Goal: Transaction & Acquisition: Purchase product/service

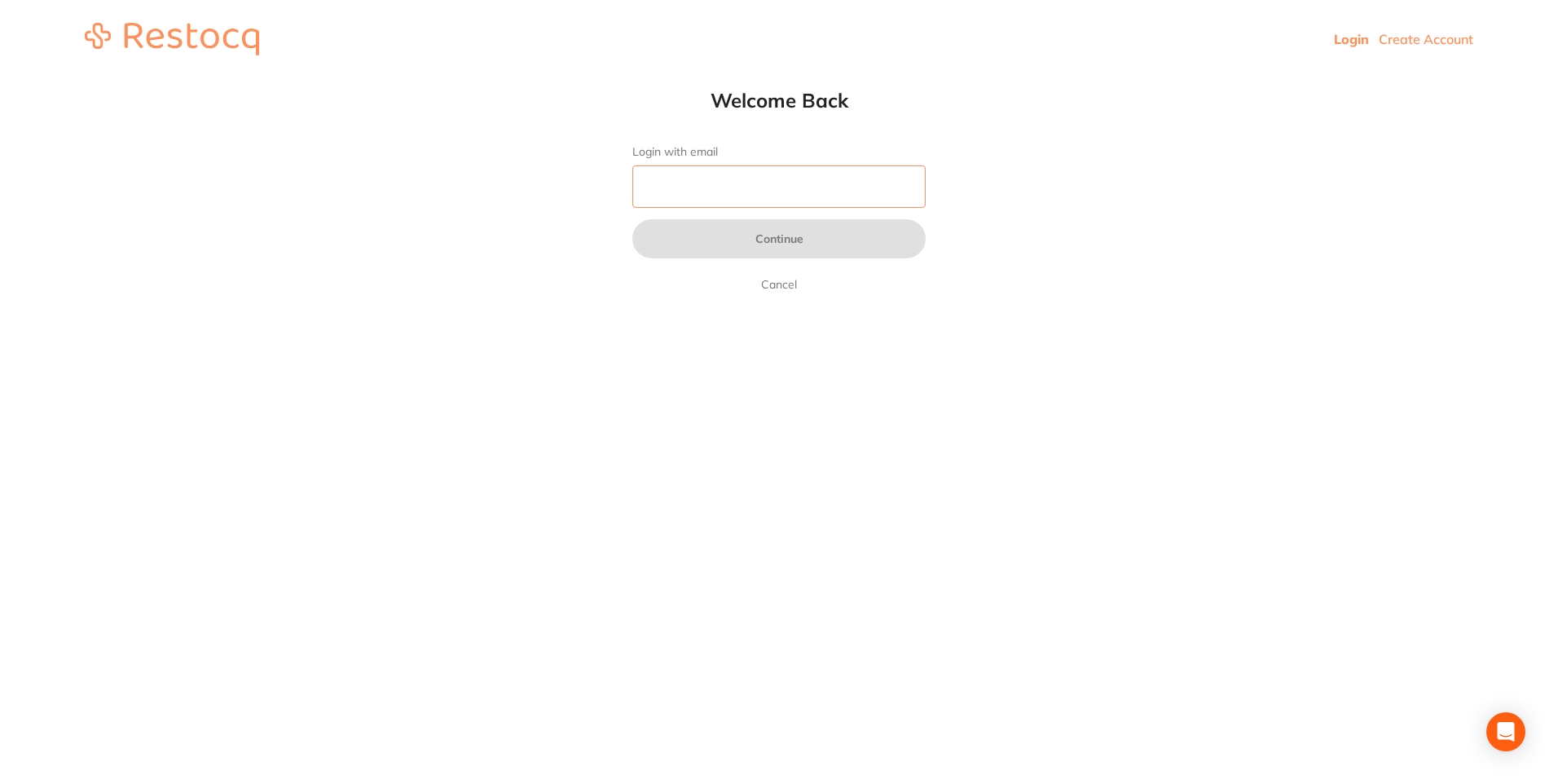
click at [682, 190] on input "Login with email" at bounding box center [779, 186] width 293 height 42
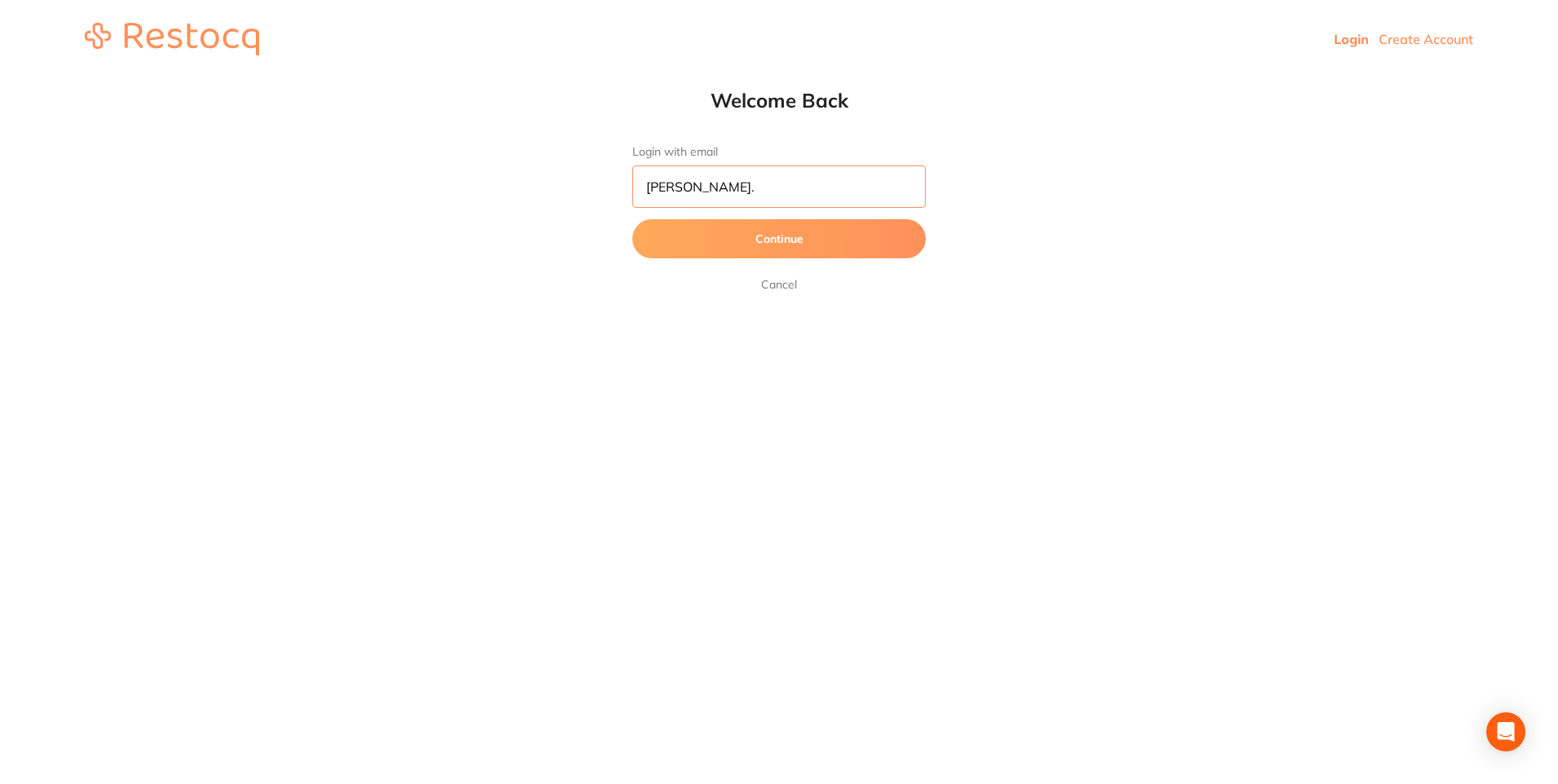
type input "[PERSON_NAME][EMAIL_ADDRESS][DOMAIN_NAME]"
click at [717, 244] on button "Continue" at bounding box center [779, 239] width 293 height 39
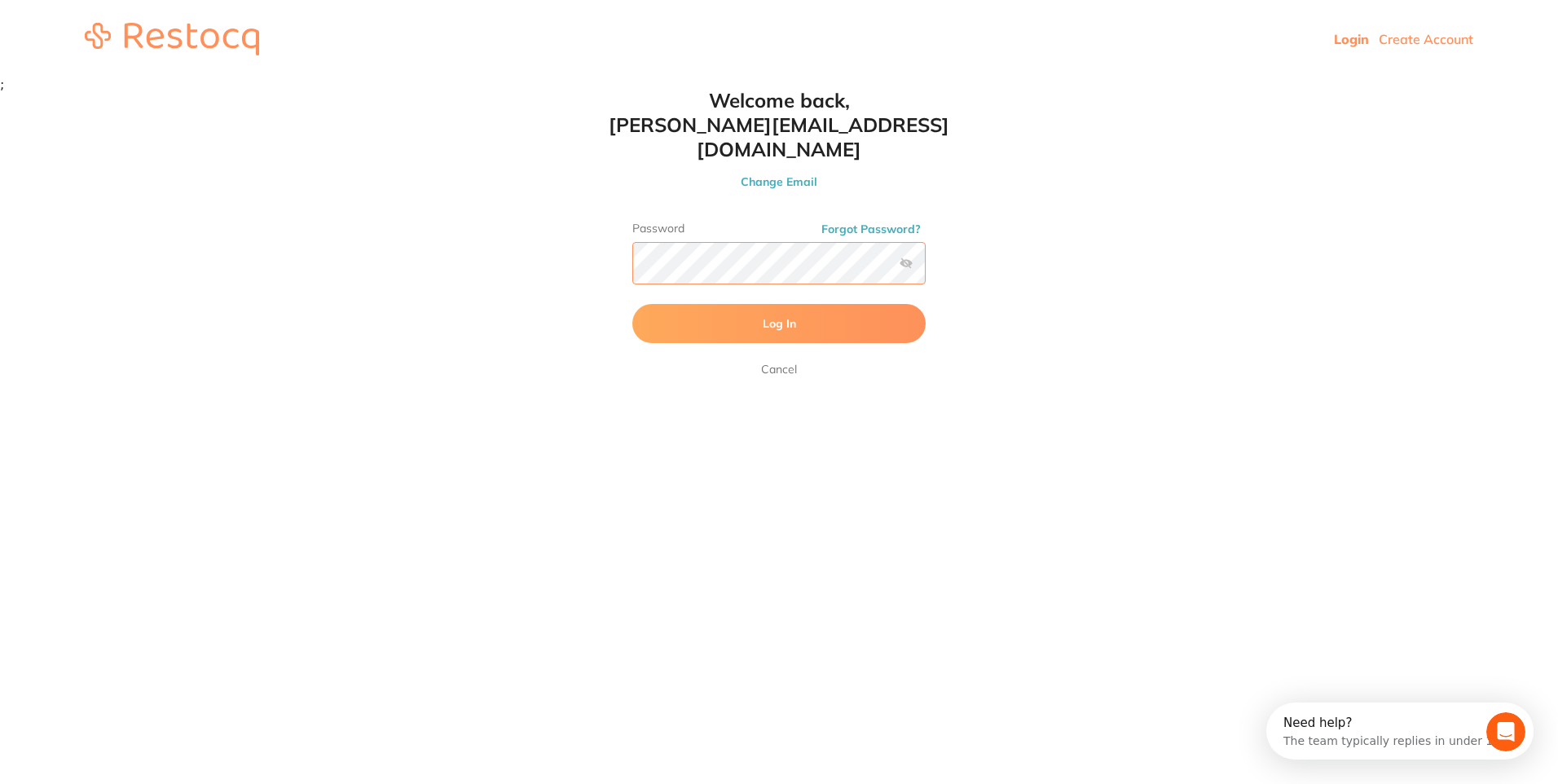
click at [633, 304] on button "Log In" at bounding box center [779, 324] width 293 height 39
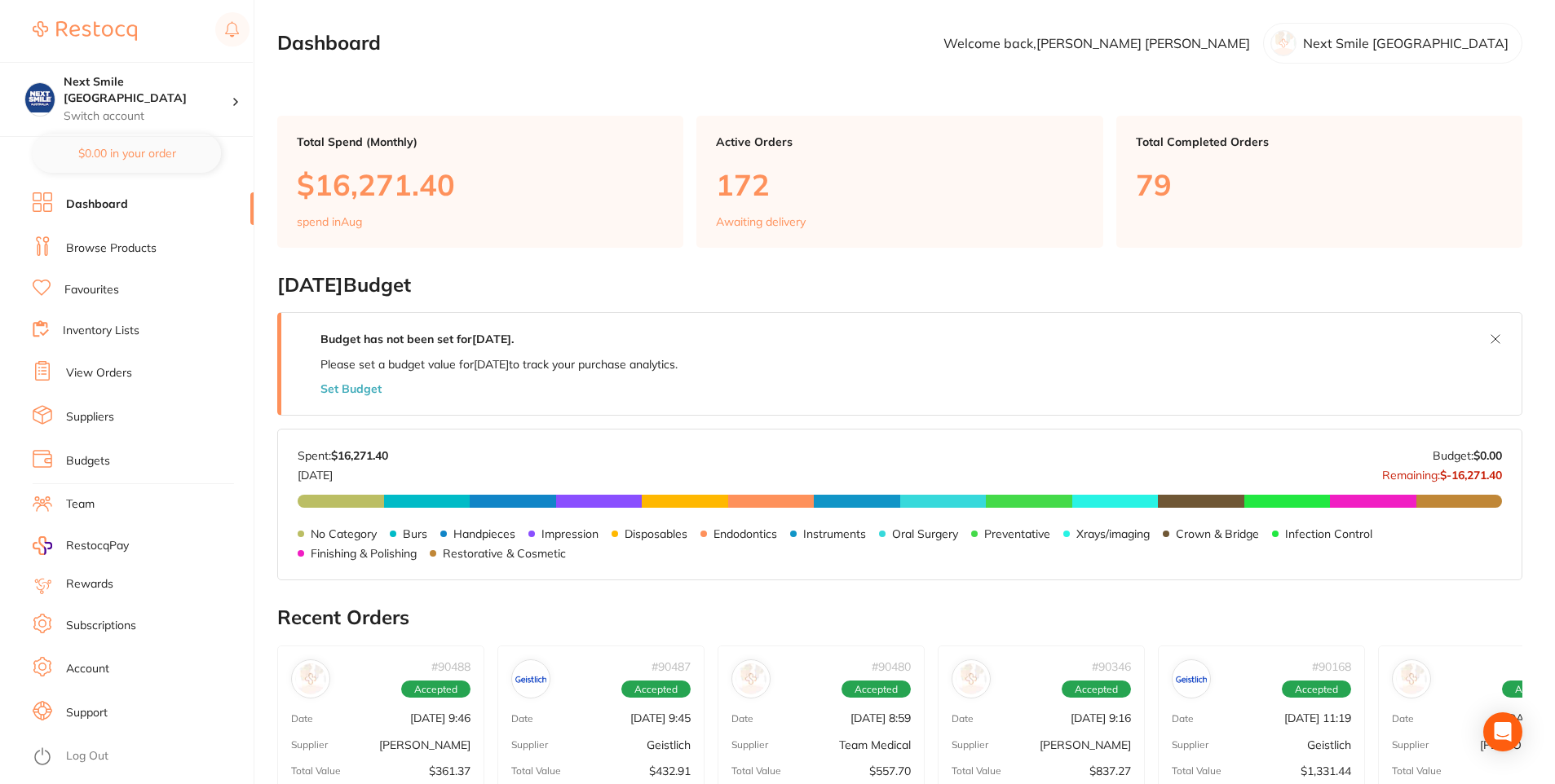
click at [121, 248] on link "Browse Products" at bounding box center [112, 249] width 90 height 17
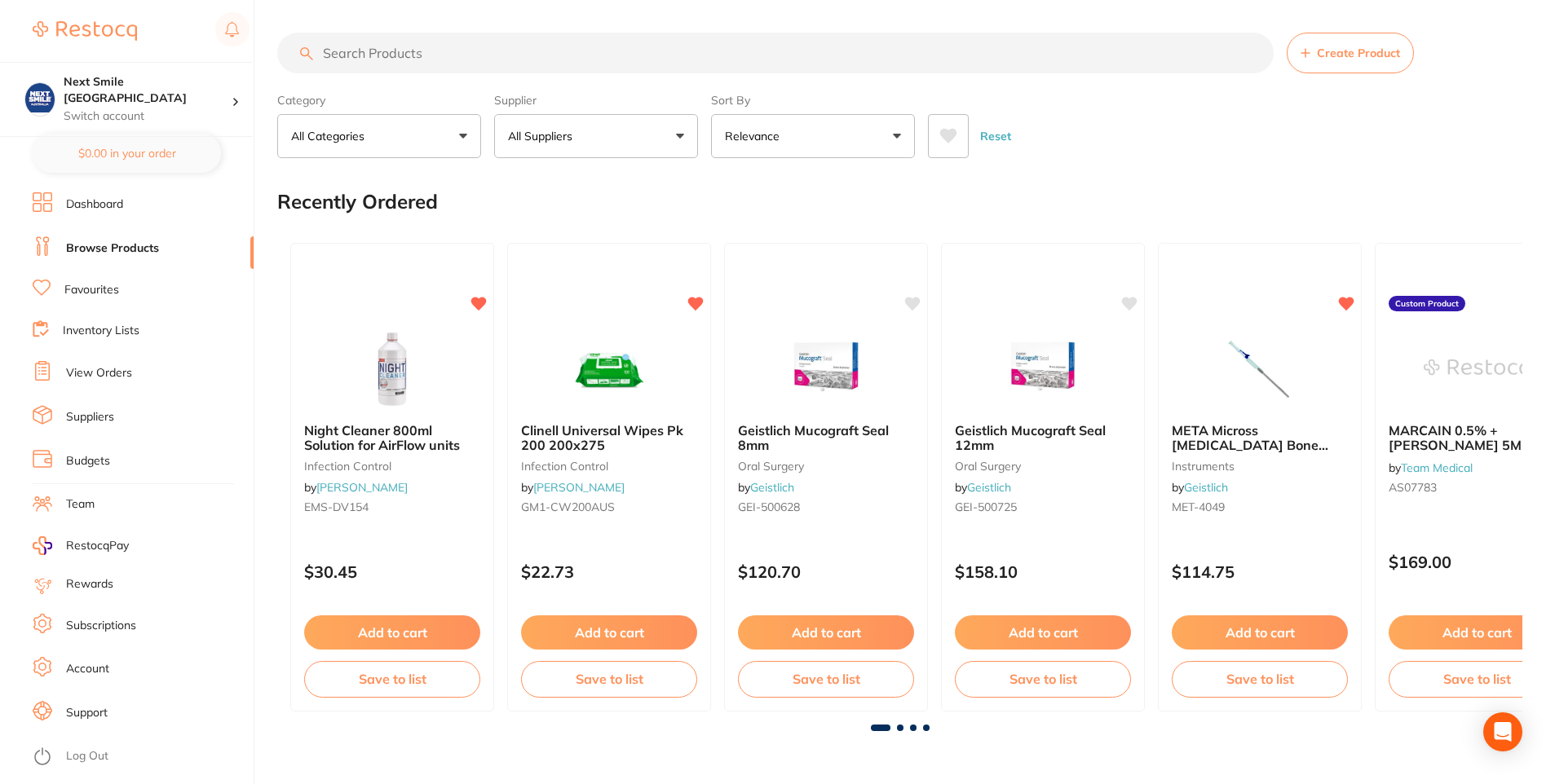
click at [638, 134] on button "All Suppliers" at bounding box center [595, 137] width 204 height 44
type input "hrn"
click at [602, 278] on p "[PERSON_NAME]" at bounding box center [605, 277] width 105 height 15
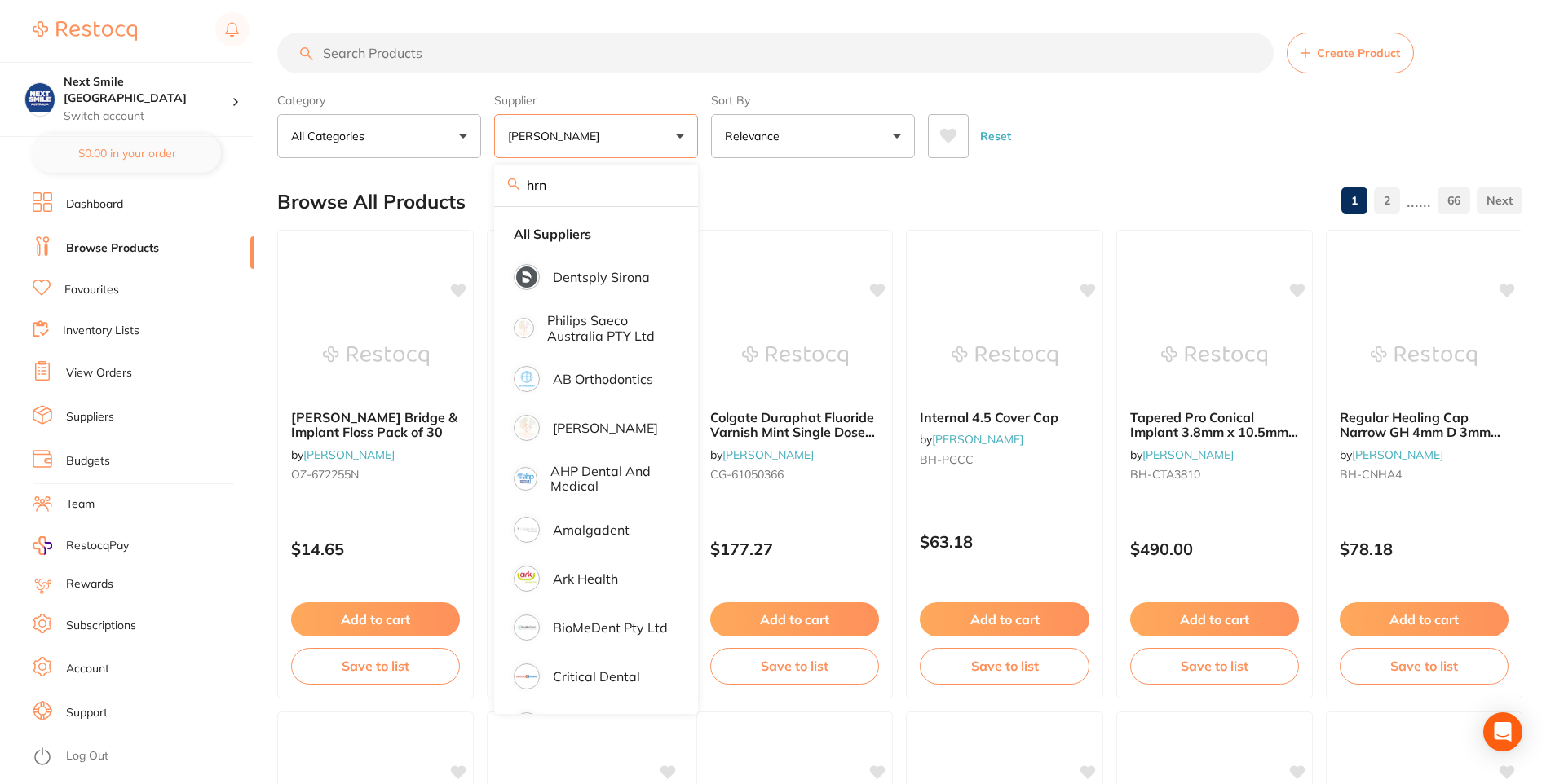
click at [1046, 180] on div "Browse All Products 1 2 ...... 66" at bounding box center [899, 201] width 1245 height 54
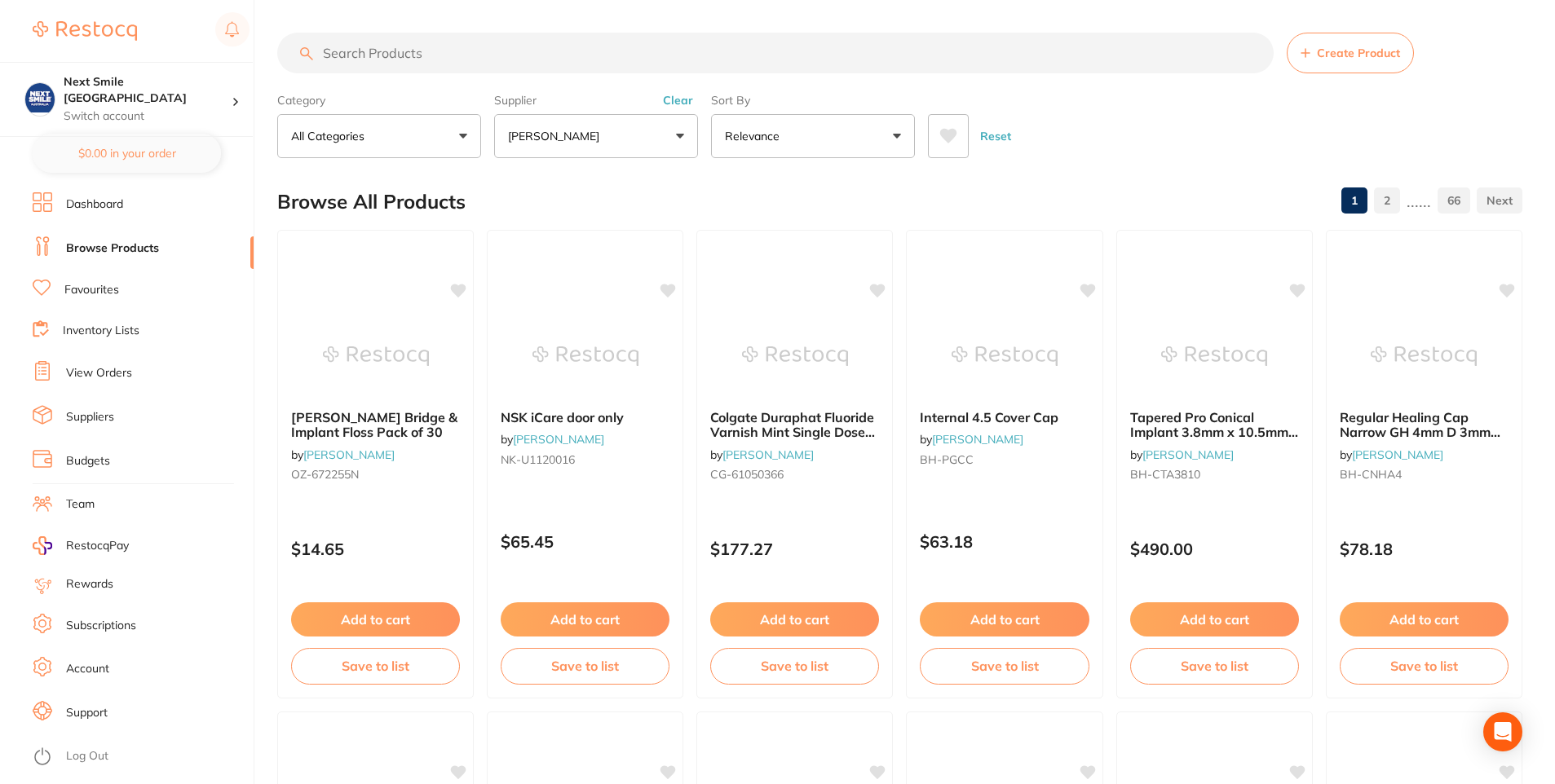
click at [724, 60] on input "search" at bounding box center [775, 53] width 997 height 41
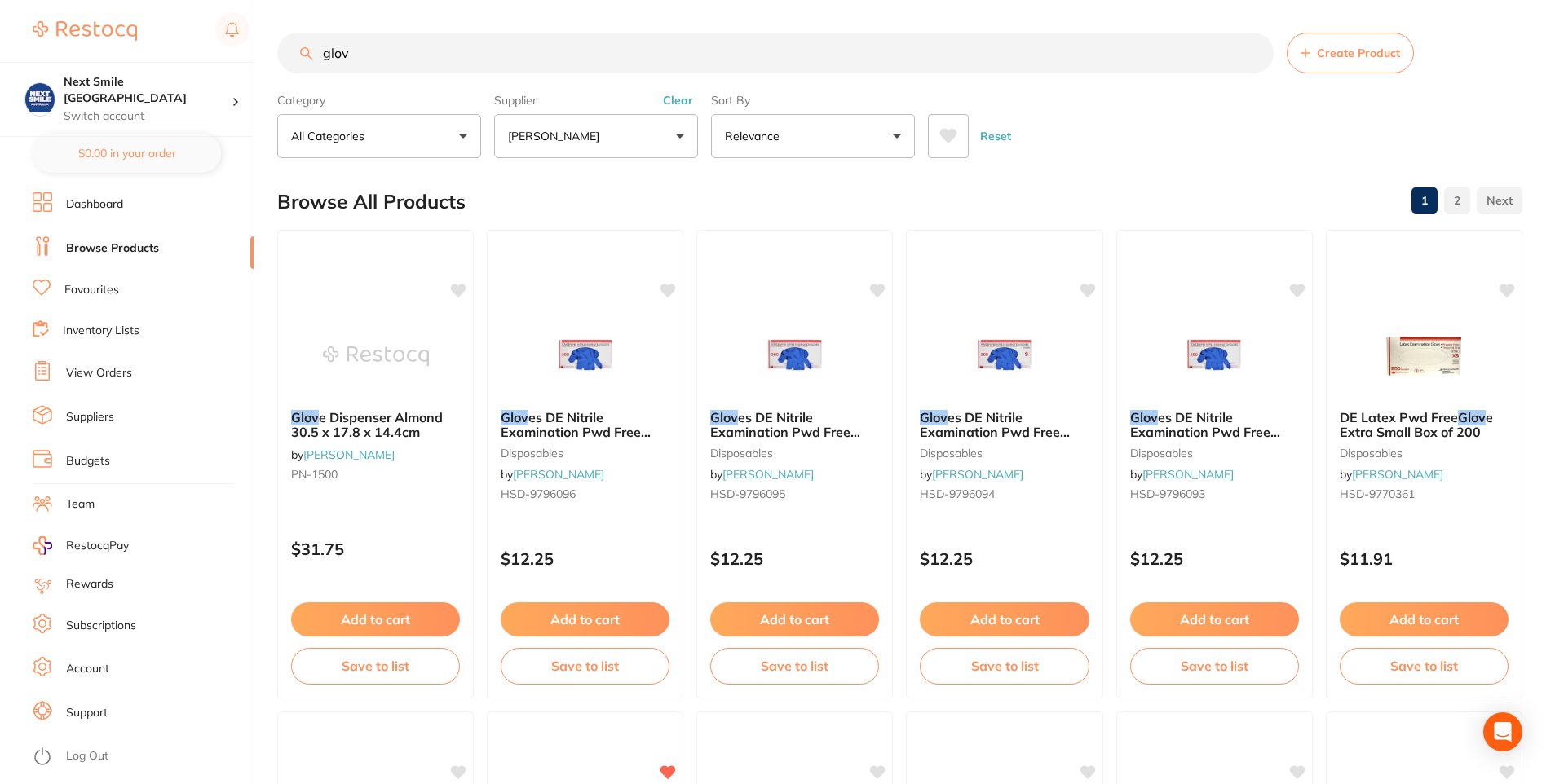
type input "glov"
click at [955, 130] on icon at bounding box center [948, 137] width 18 height 17
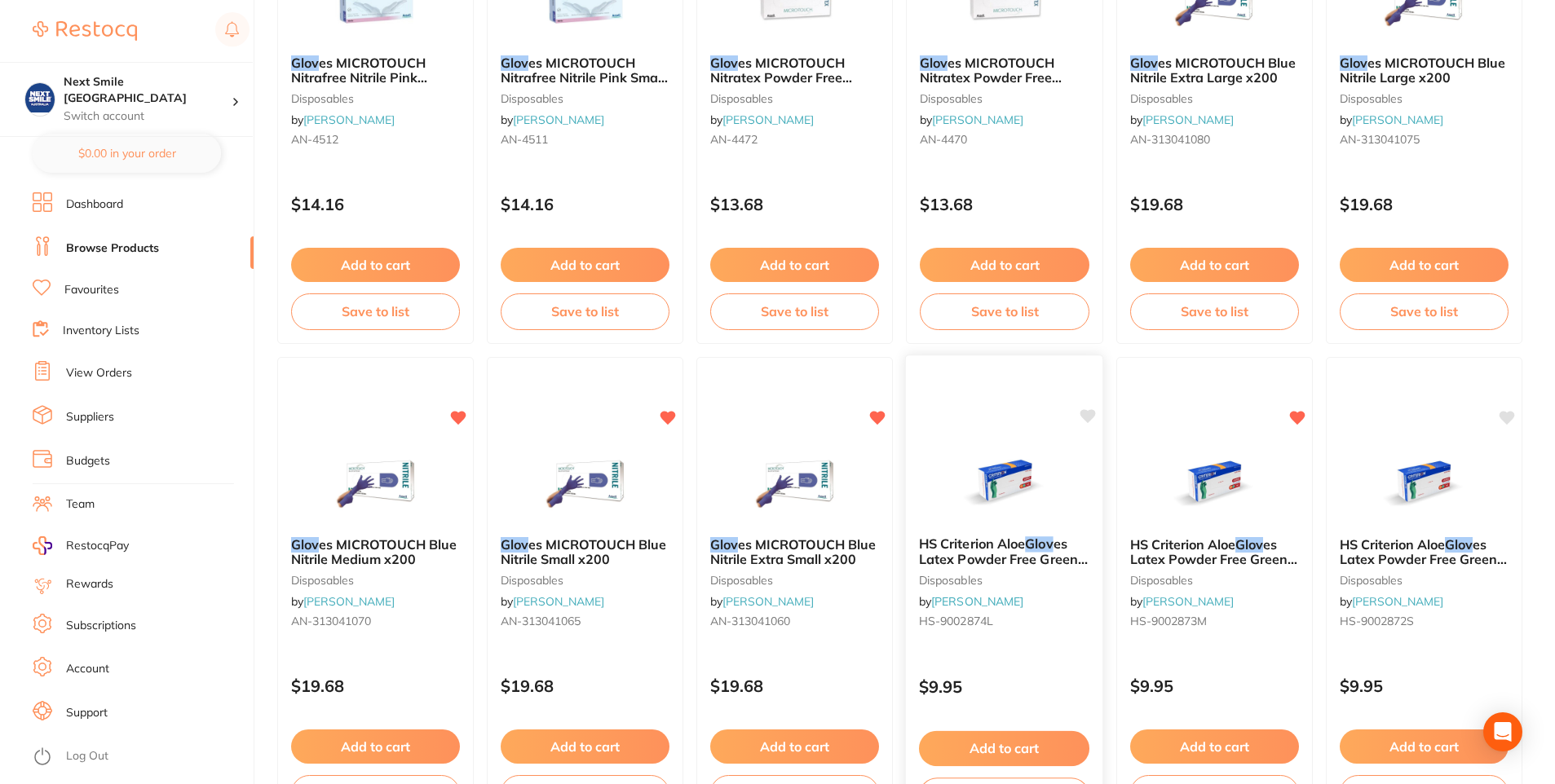
scroll to position [2771, 0]
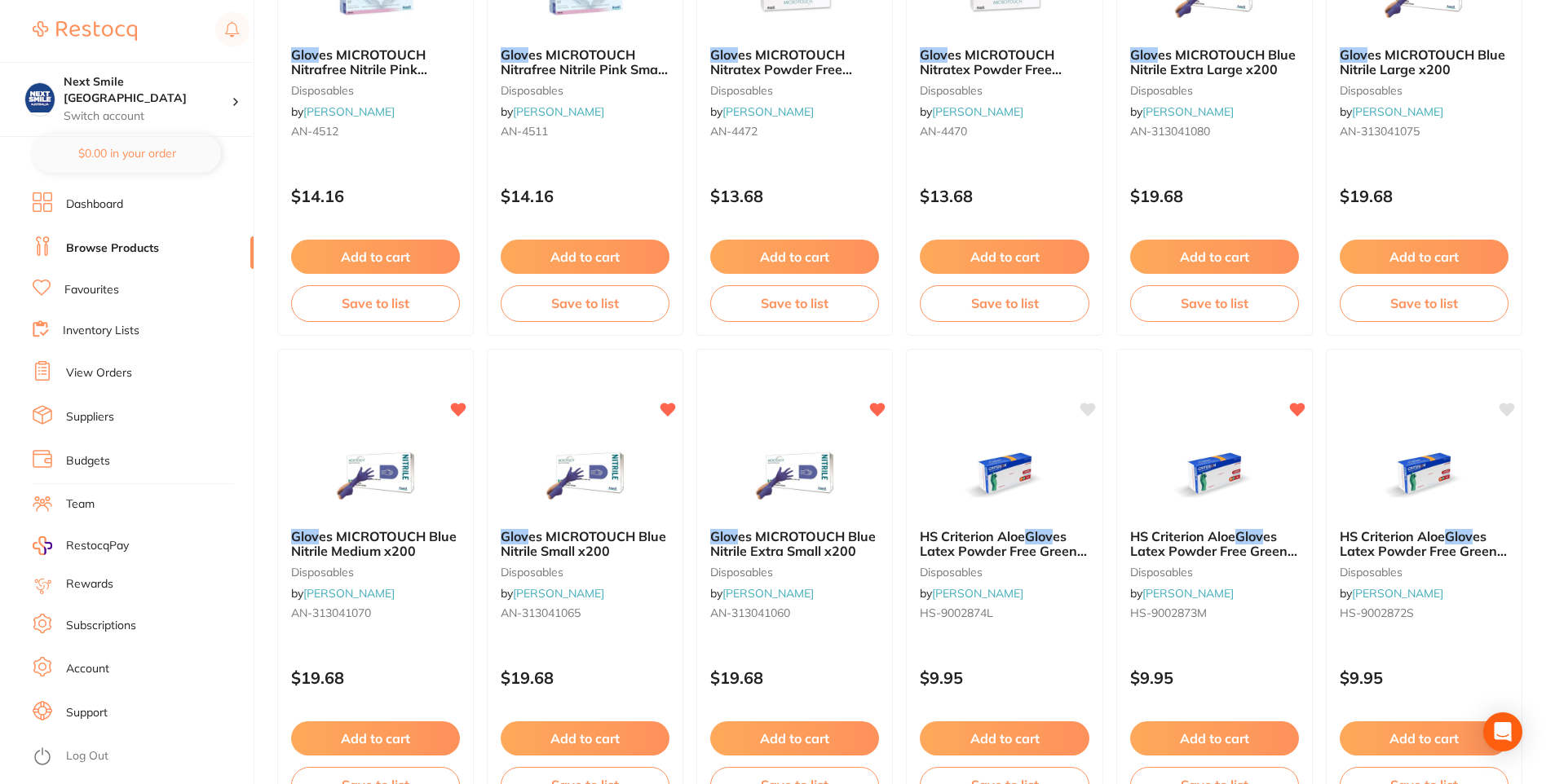
click at [583, 493] on img at bounding box center [585, 475] width 106 height 81
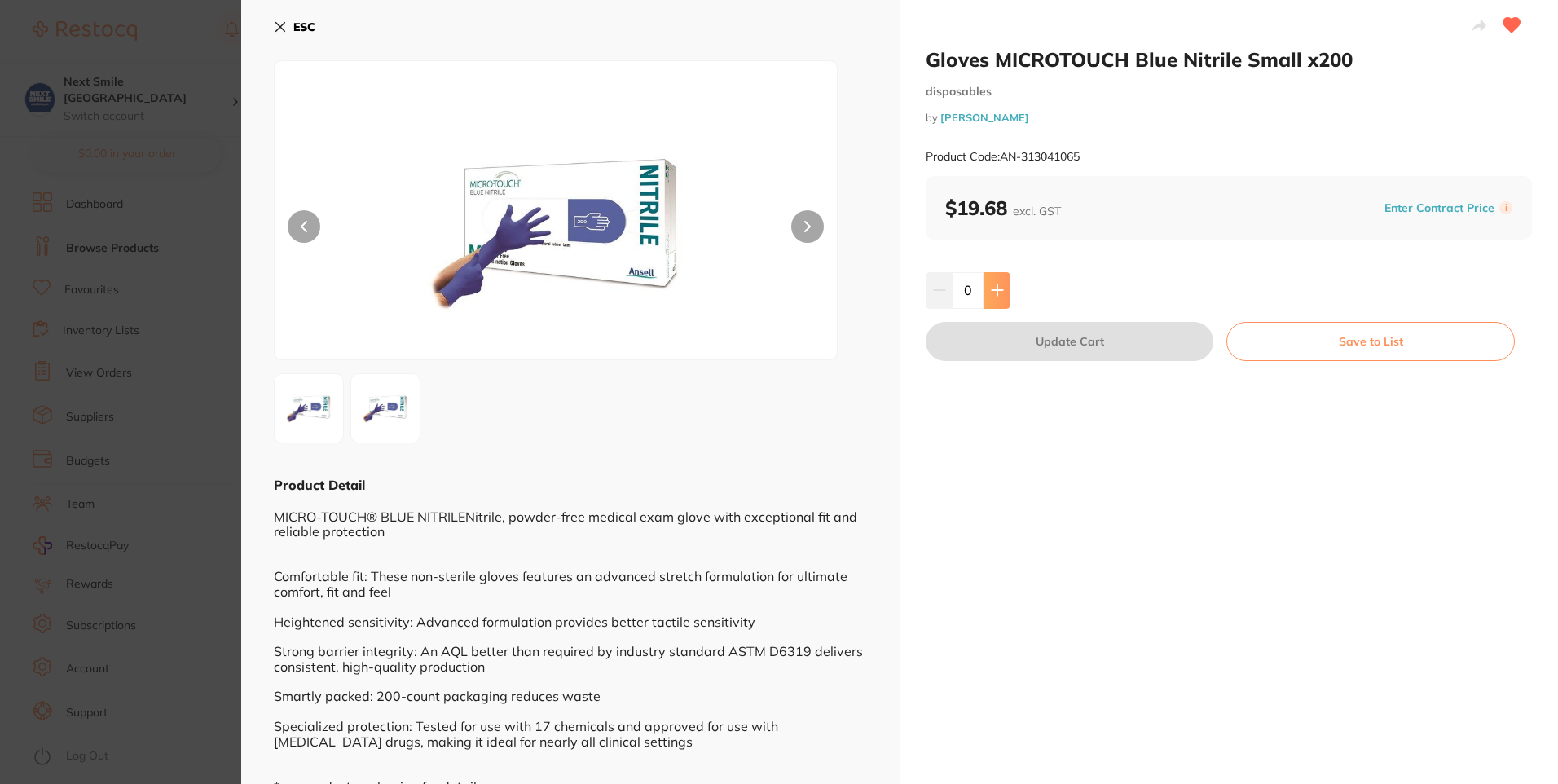
click at [994, 299] on button at bounding box center [996, 290] width 27 height 36
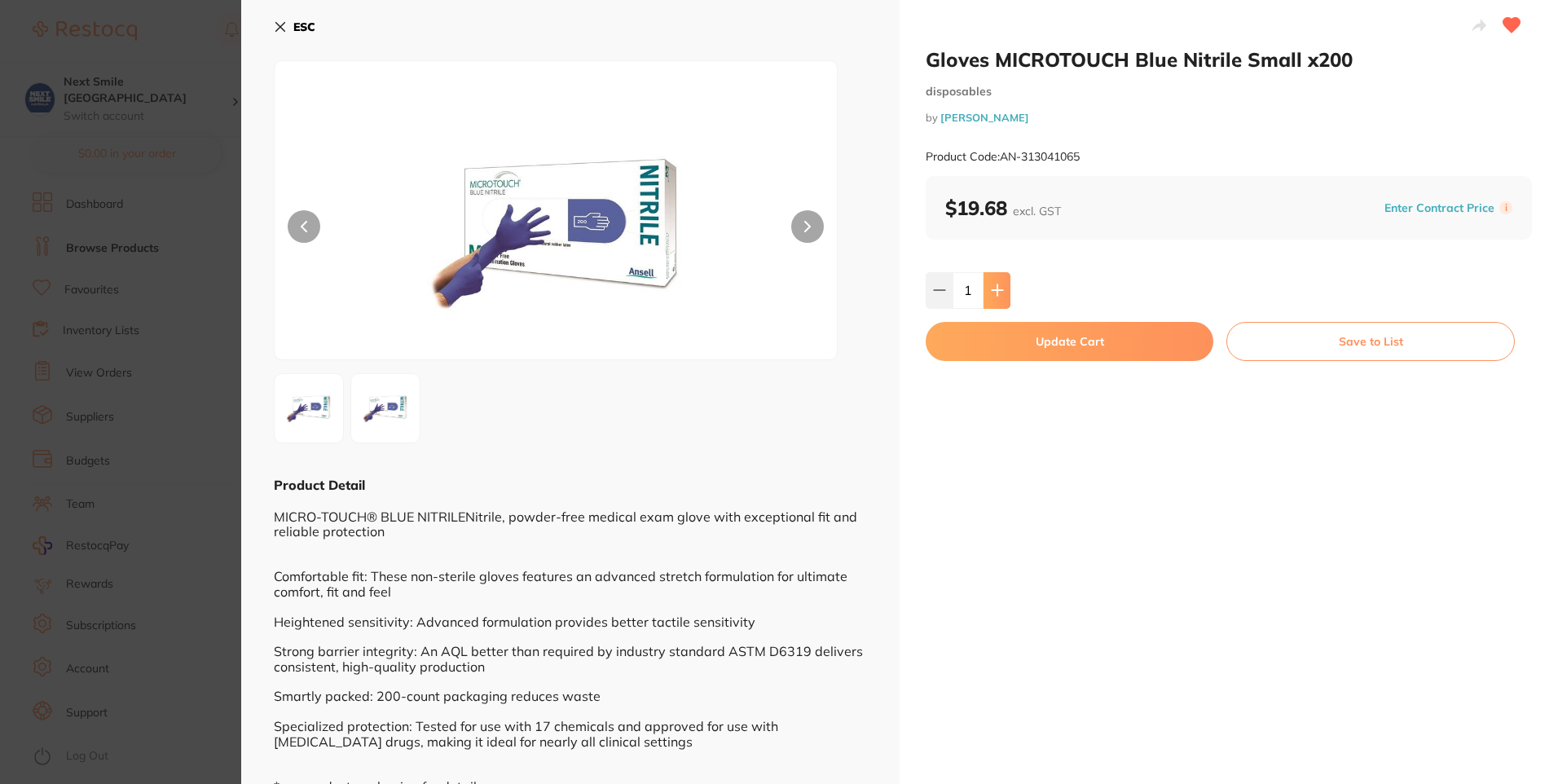
click at [994, 299] on button at bounding box center [996, 290] width 27 height 36
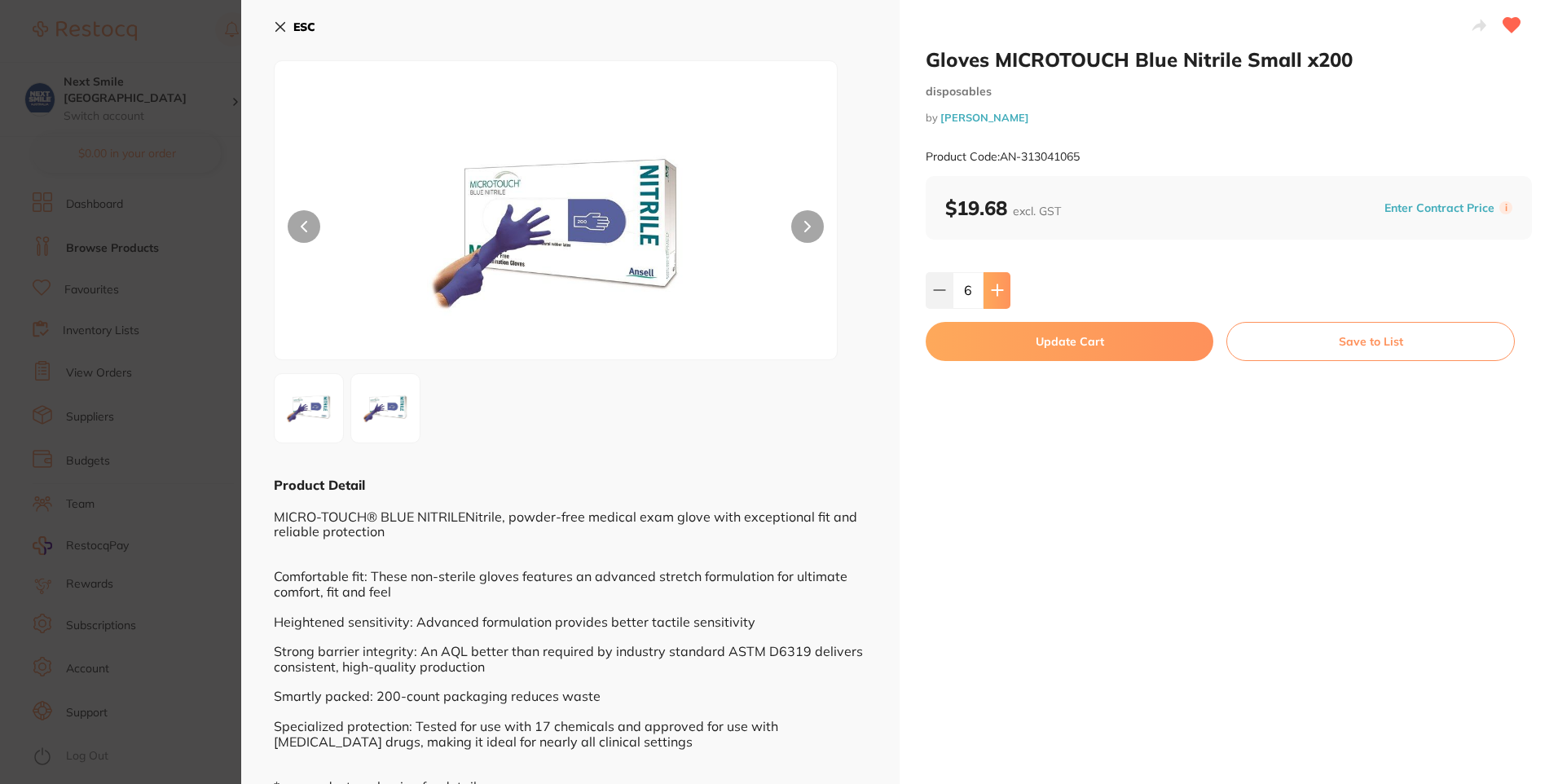
click at [994, 299] on button at bounding box center [996, 290] width 27 height 36
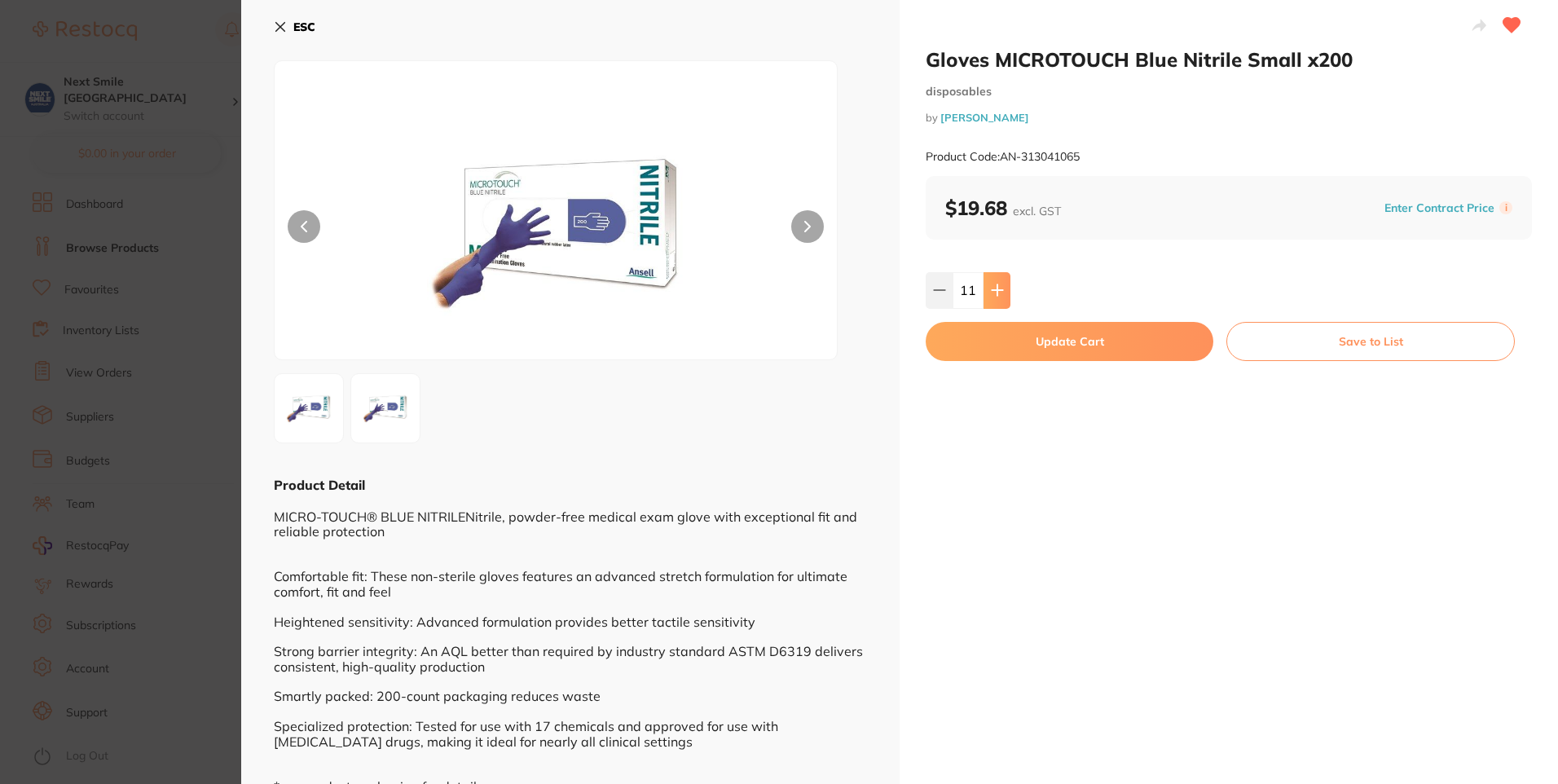
click at [994, 299] on button at bounding box center [996, 290] width 27 height 36
type input "12"
click at [997, 342] on button "Update Cart" at bounding box center [1070, 341] width 288 height 39
checkbox input "false"
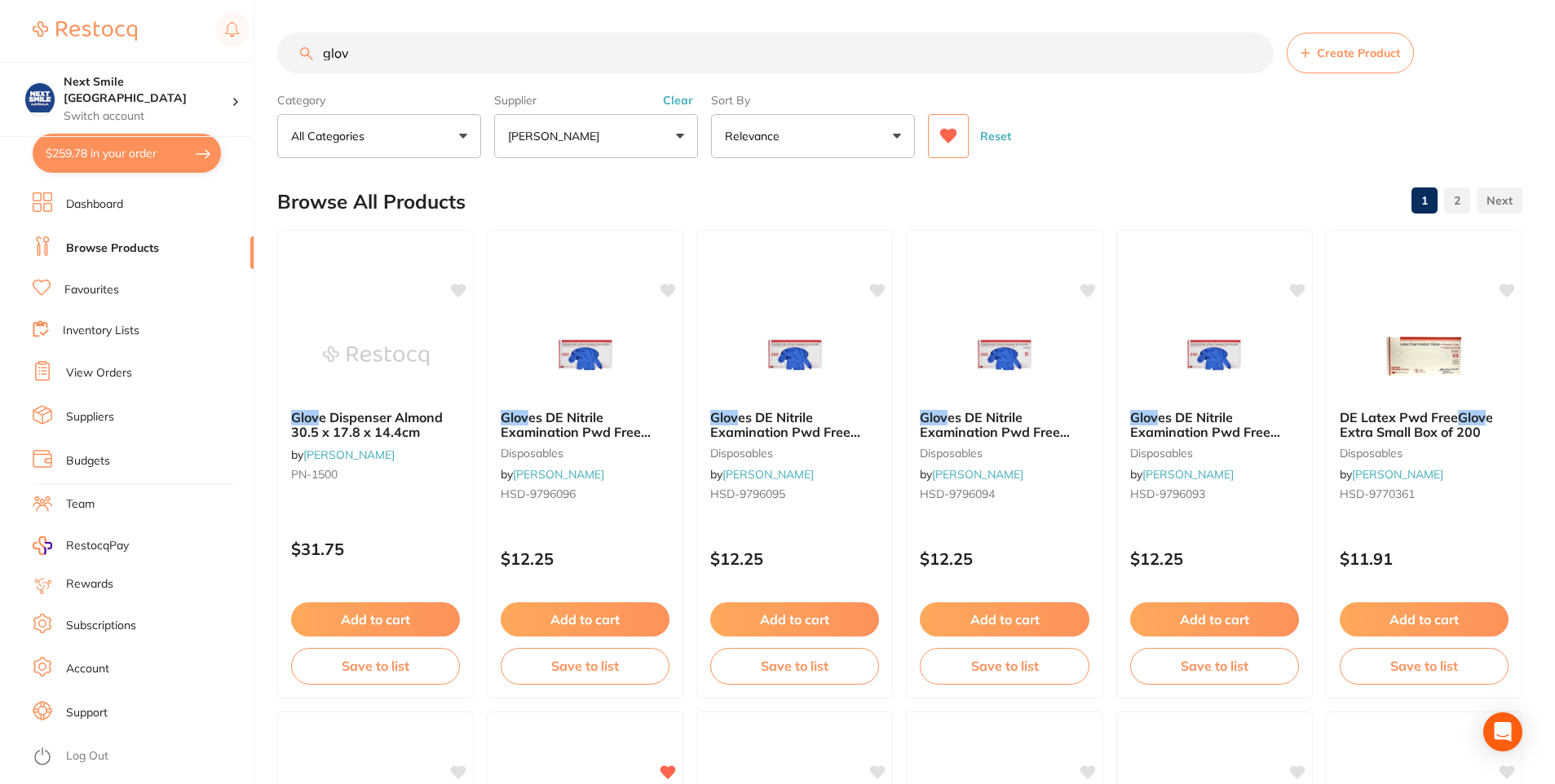
drag, startPoint x: 563, startPoint y: 66, endPoint x: 249, endPoint y: 2, distance: 320.5
click at [186, 31] on div "$259.78 Next Smile Melbourne Switch account Next Smile [GEOGRAPHIC_DATA] $259.7…" at bounding box center [777, 392] width 1555 height 784
type input "clip"
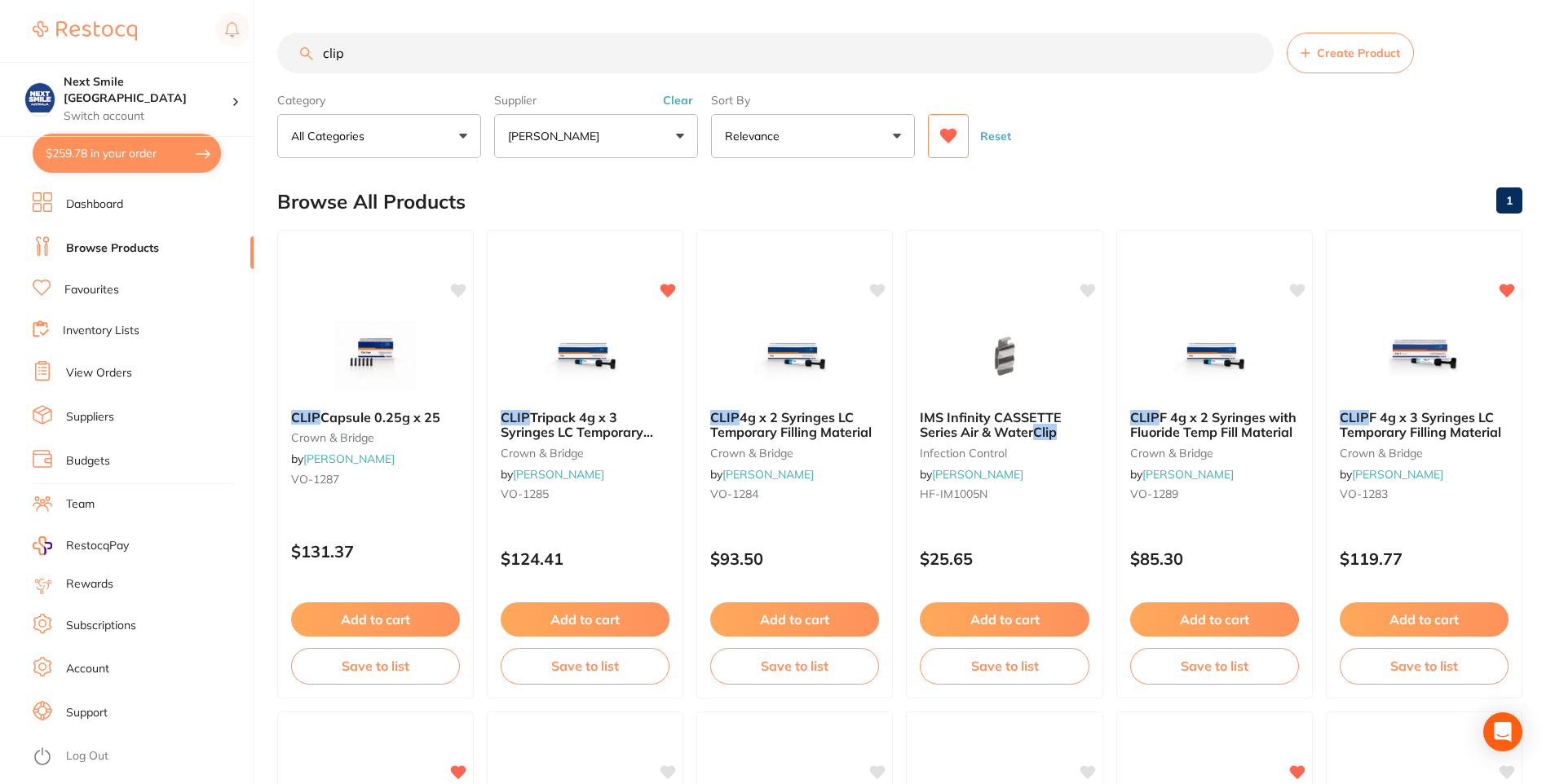
click at [597, 609] on button "Add to cart" at bounding box center [584, 619] width 169 height 34
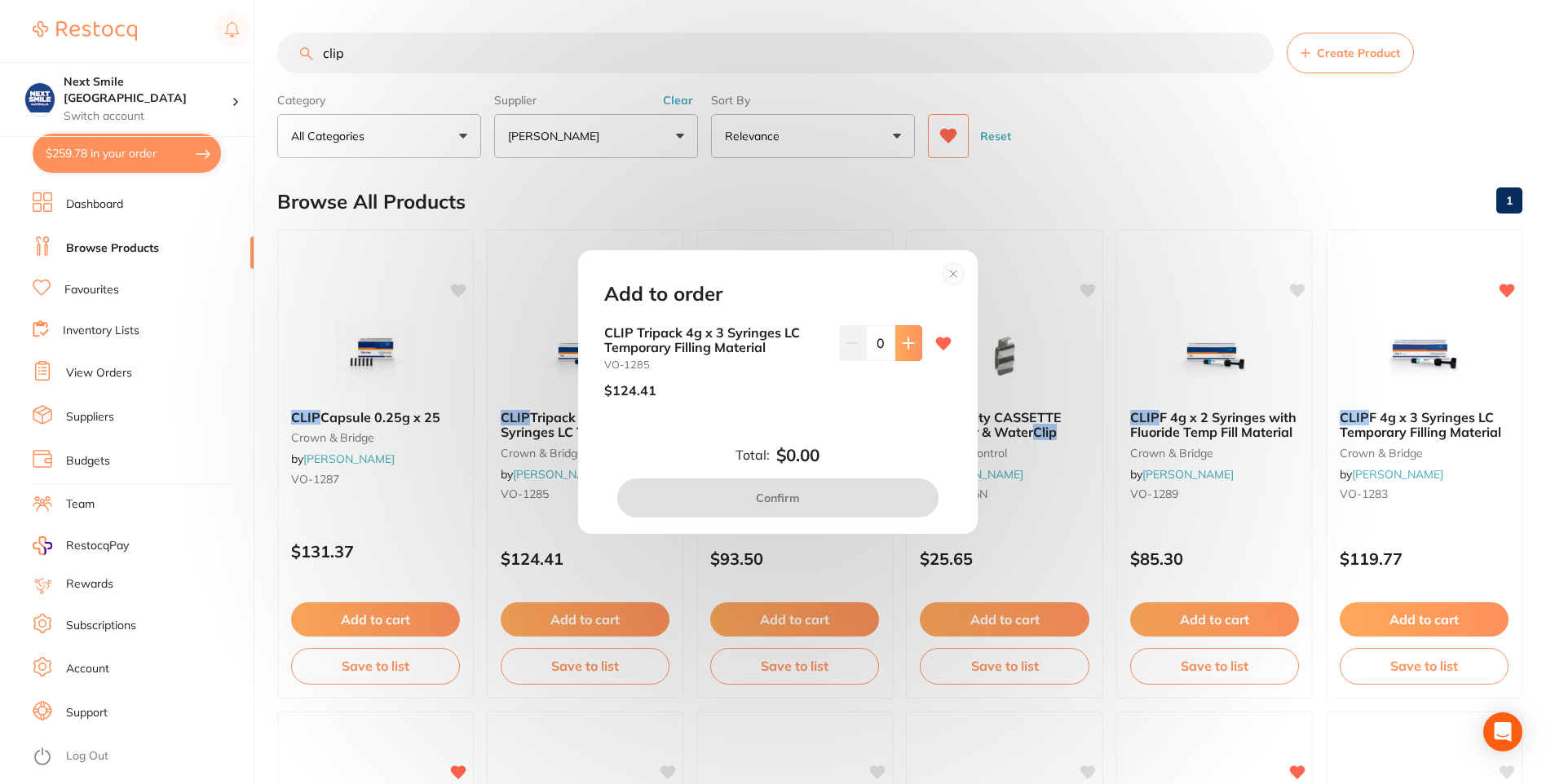
click at [900, 352] on button at bounding box center [908, 342] width 27 height 36
click at [900, 353] on button at bounding box center [908, 342] width 27 height 36
type input "2"
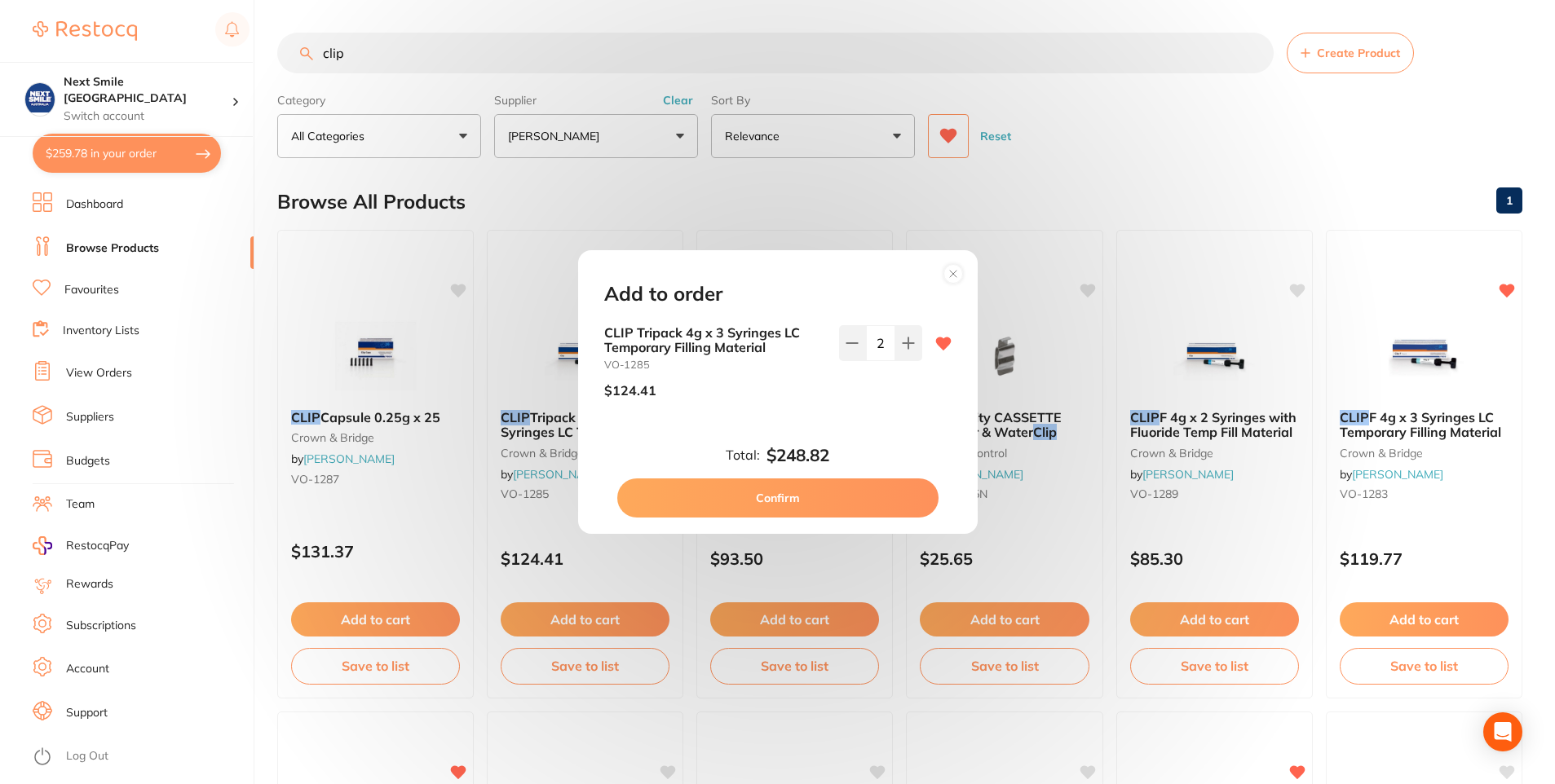
click at [807, 491] on button "Confirm" at bounding box center [778, 498] width 321 height 39
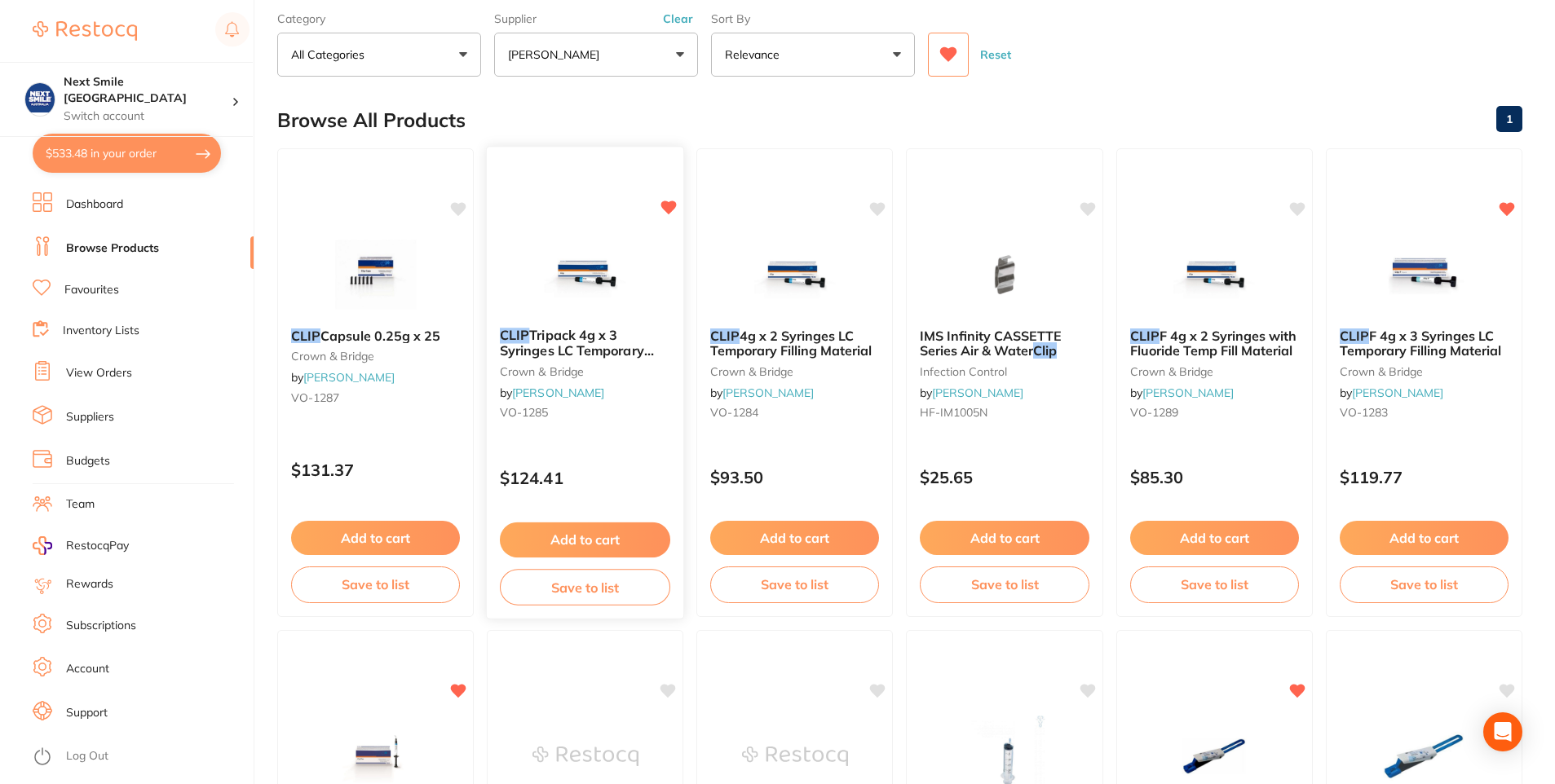
scroll to position [163, 0]
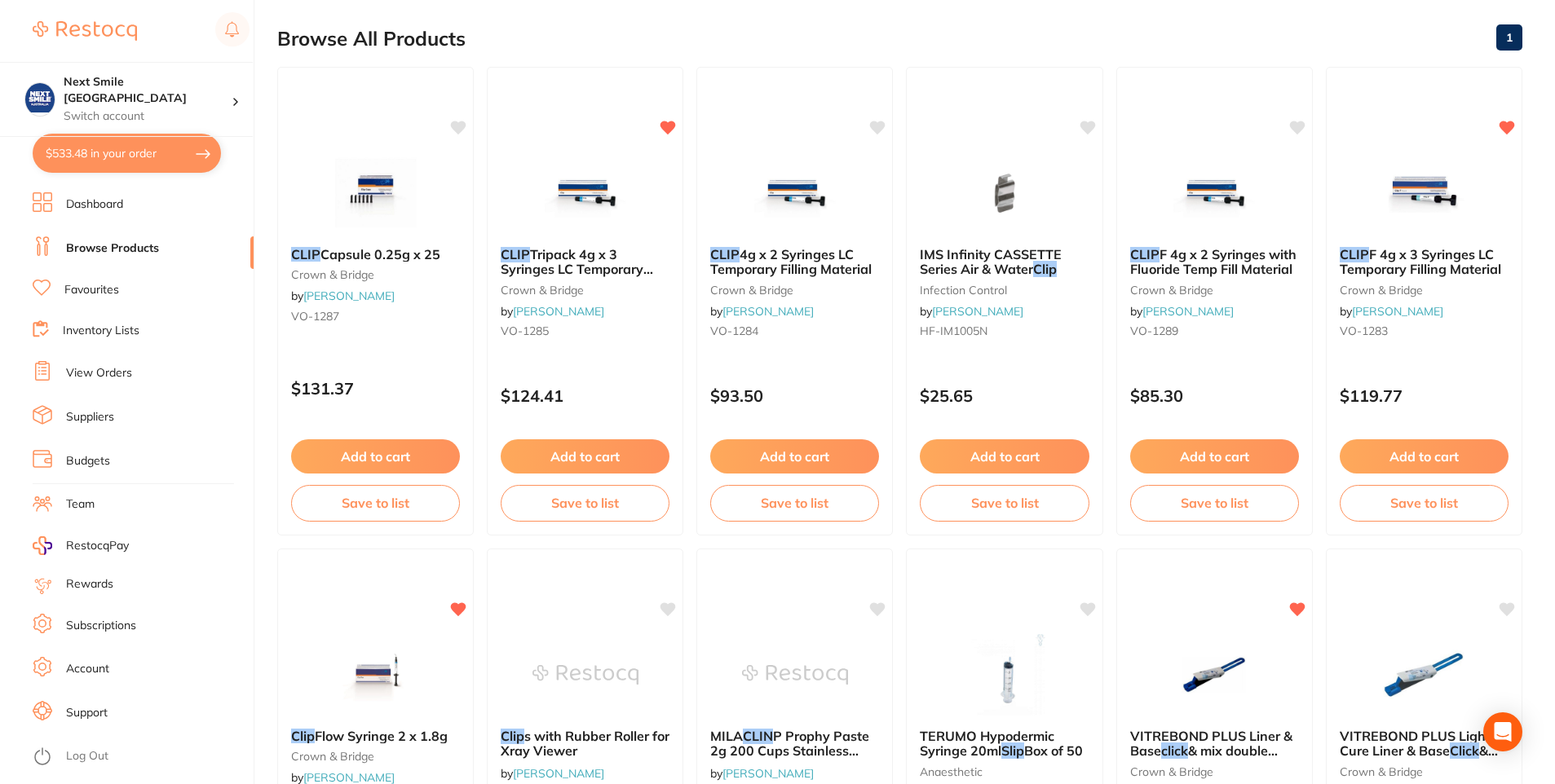
click at [1437, 463] on button "Add to cart" at bounding box center [1423, 456] width 169 height 34
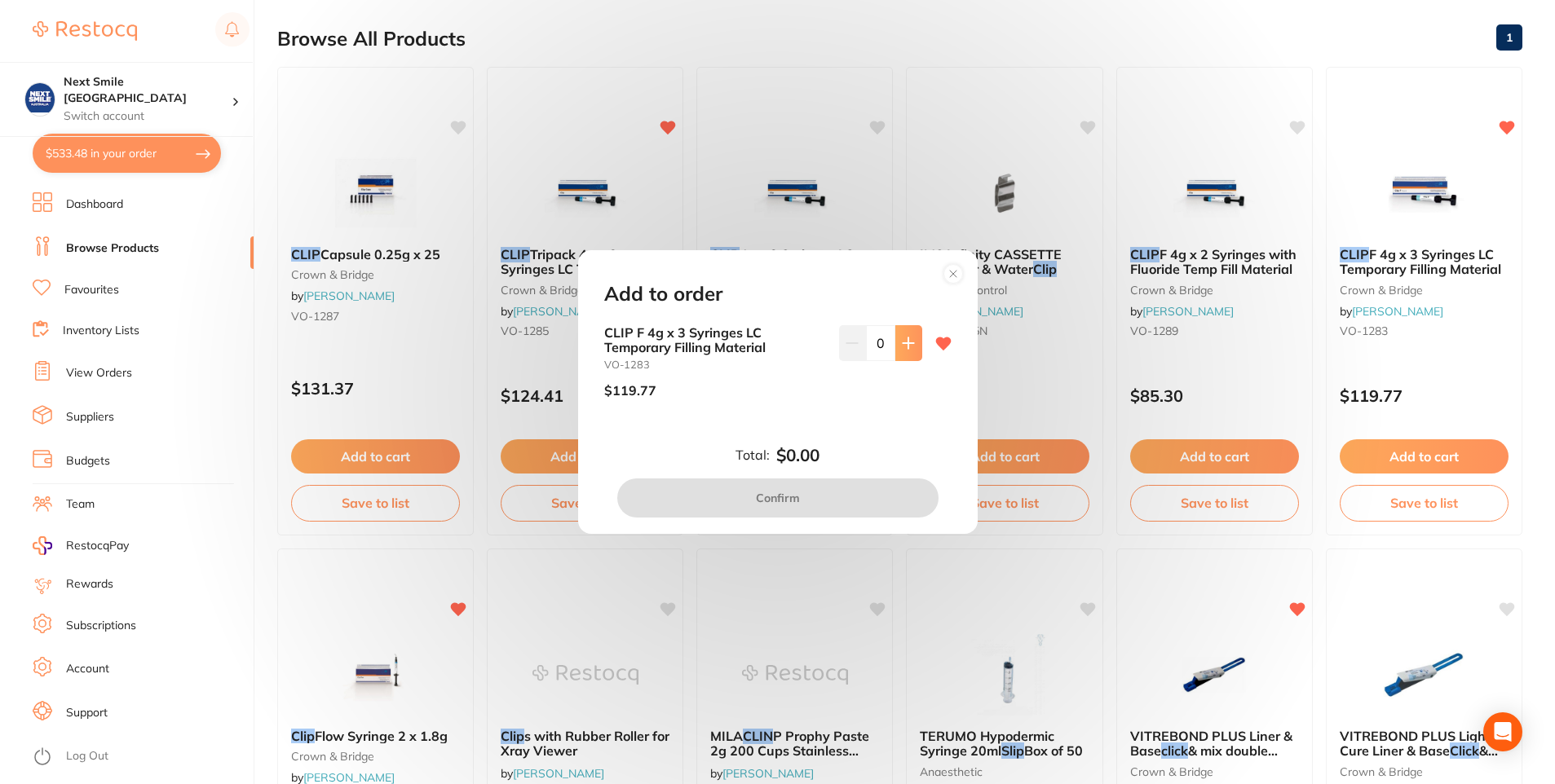
click at [907, 347] on icon at bounding box center [908, 343] width 13 height 13
click at [908, 350] on button at bounding box center [908, 342] width 27 height 36
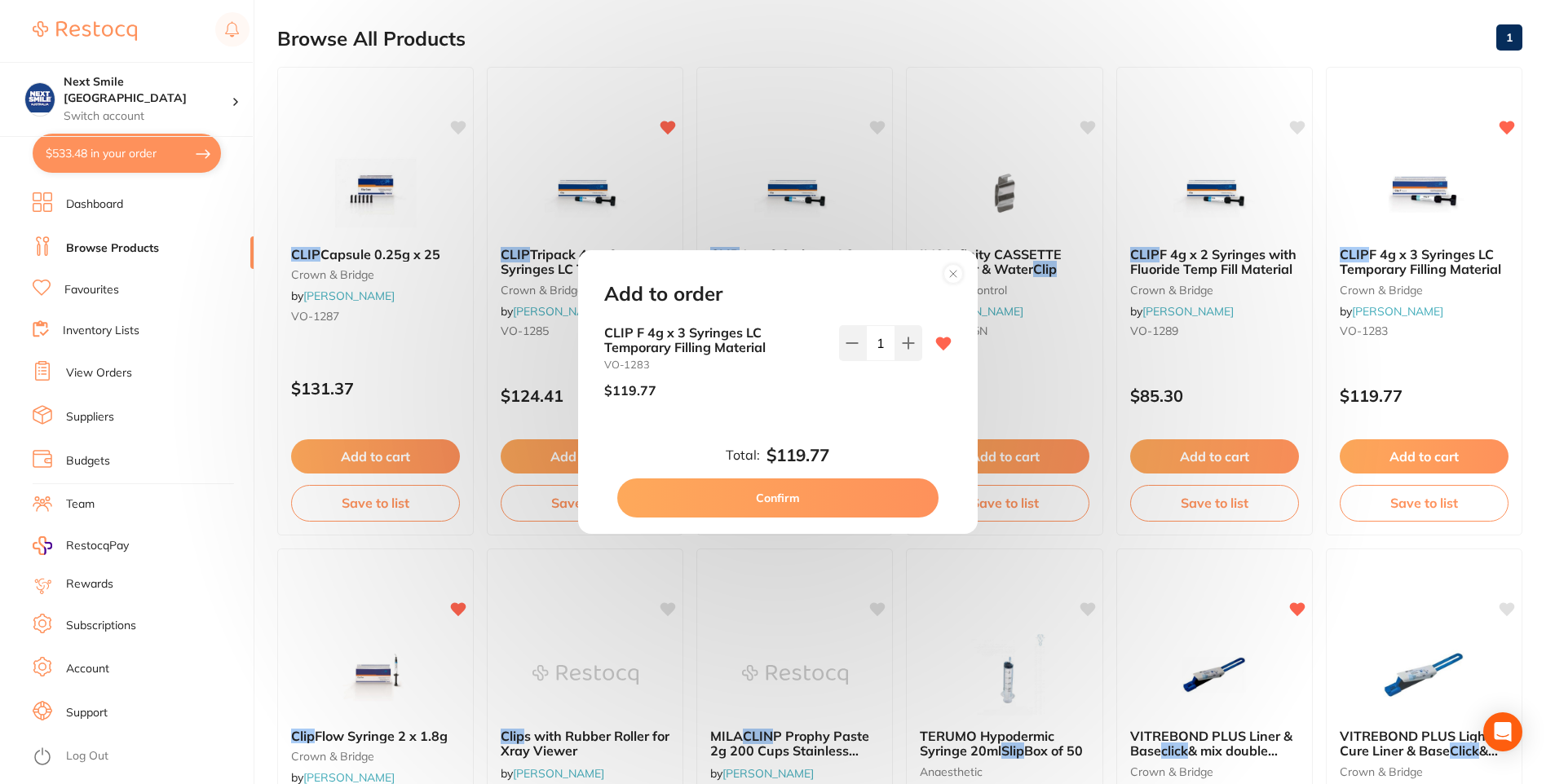
type input "2"
click at [863, 493] on button "Confirm" at bounding box center [778, 498] width 321 height 39
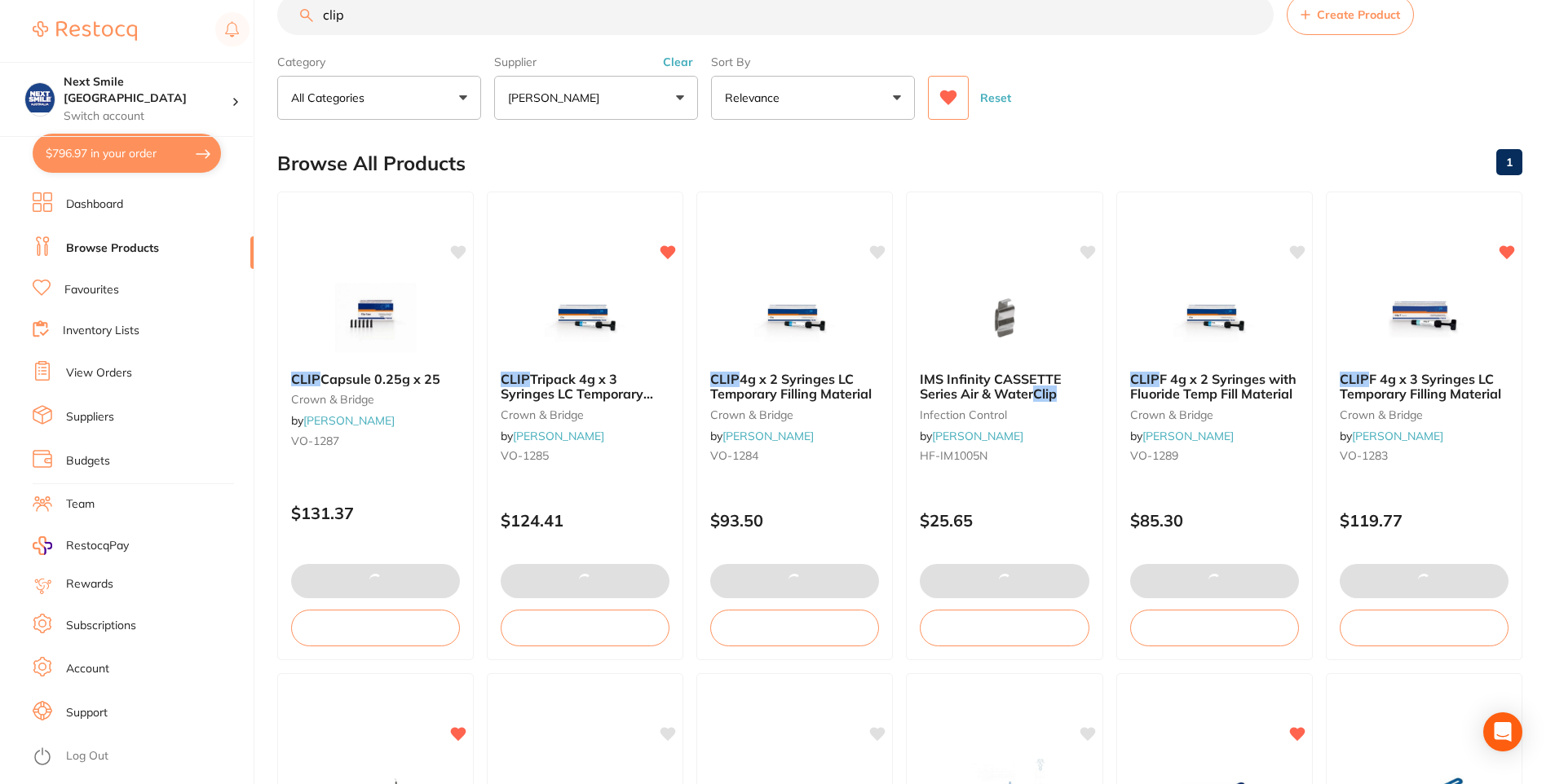
scroll to position [0, 0]
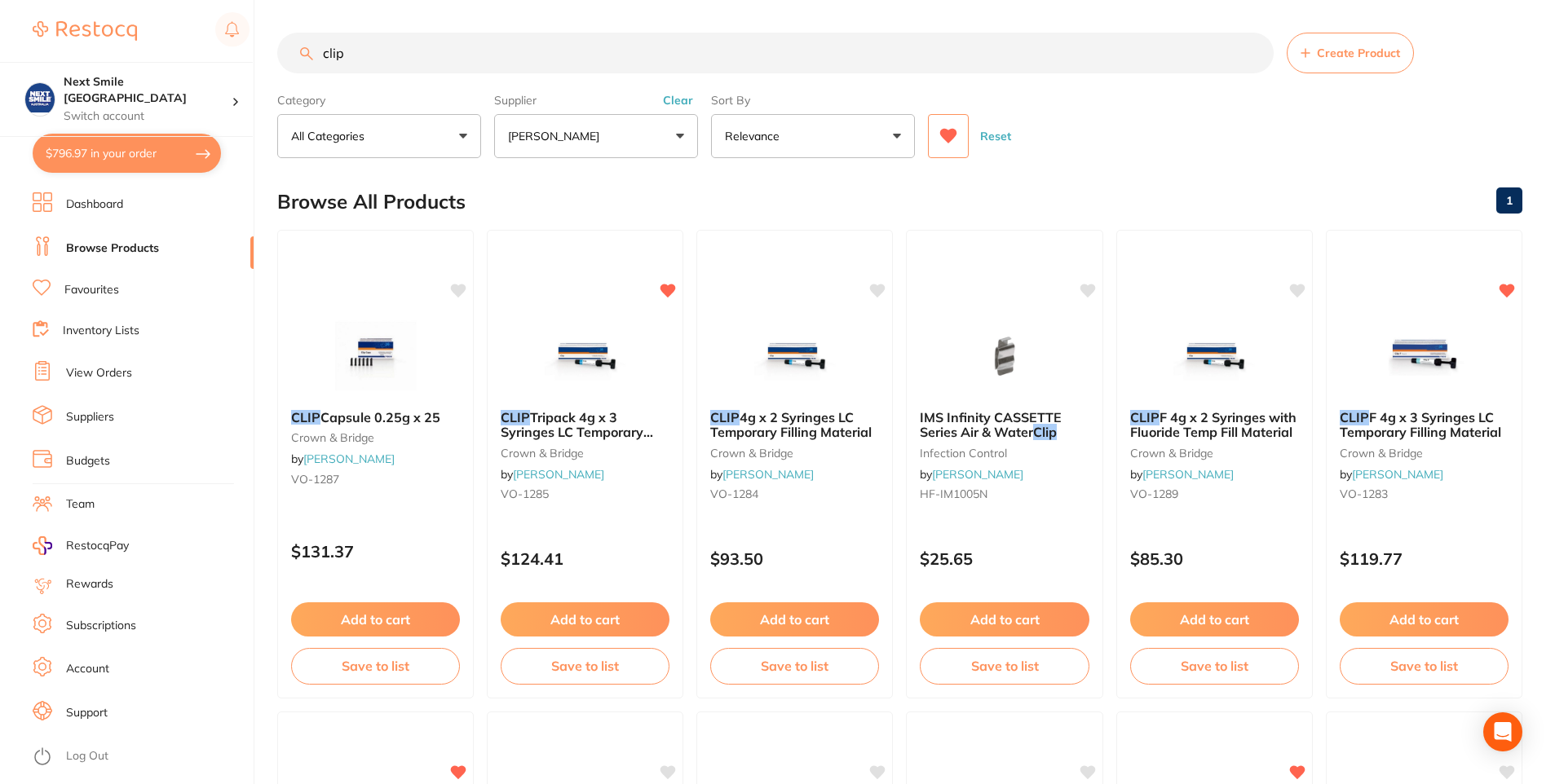
drag, startPoint x: 469, startPoint y: 66, endPoint x: 59, endPoint y: 51, distance: 410.3
click at [34, 44] on div "$796.97 Next Smile Melbourne Switch account Next Smile [GEOGRAPHIC_DATA] $796.9…" at bounding box center [777, 392] width 1555 height 784
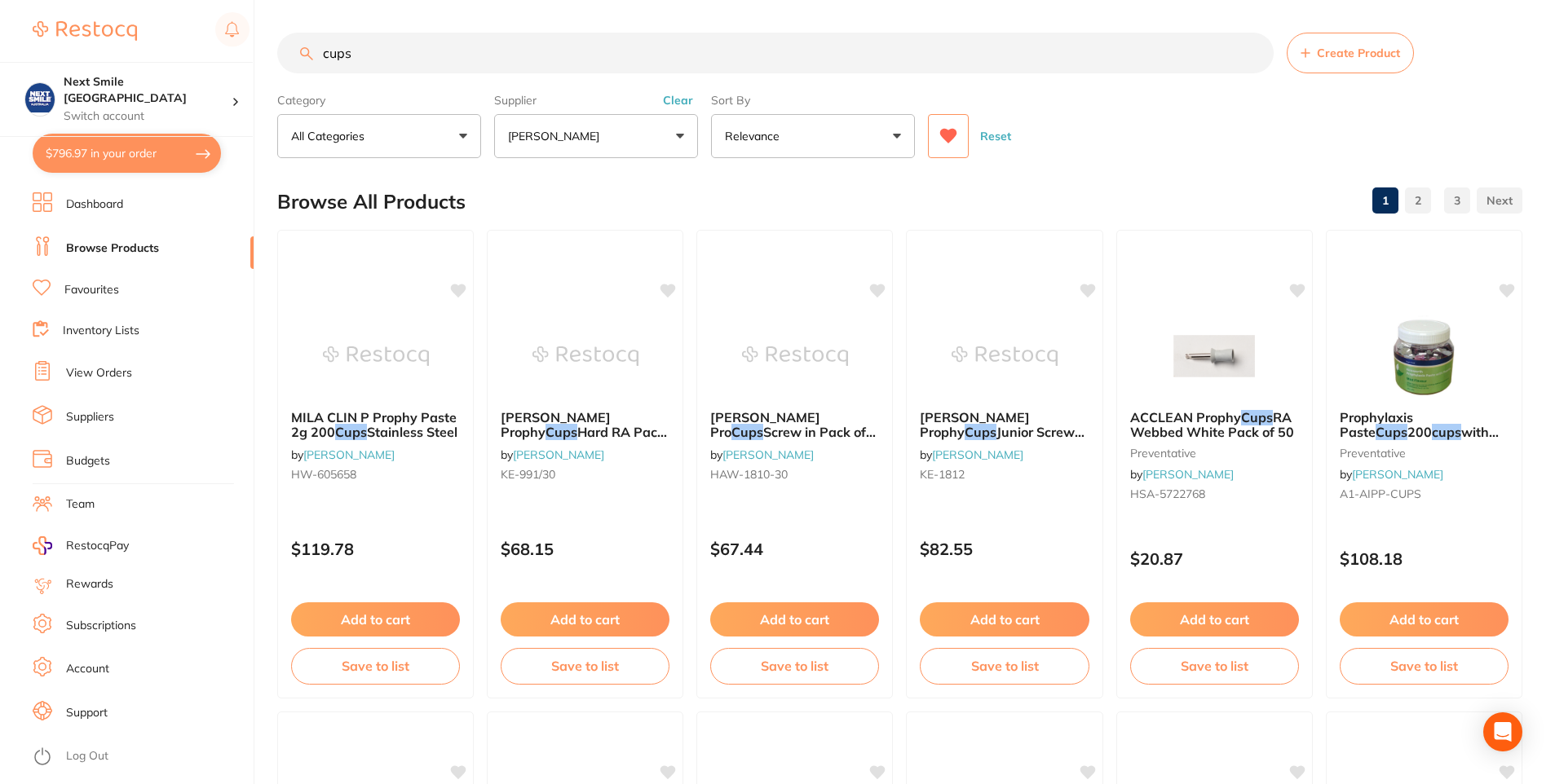
click at [317, 51] on input "cups" at bounding box center [775, 53] width 997 height 41
drag, startPoint x: 321, startPoint y: 54, endPoint x: 528, endPoint y: 63, distance: 207.2
click at [528, 63] on input "cups" at bounding box center [775, 53] width 997 height 41
type input "plastic cups"
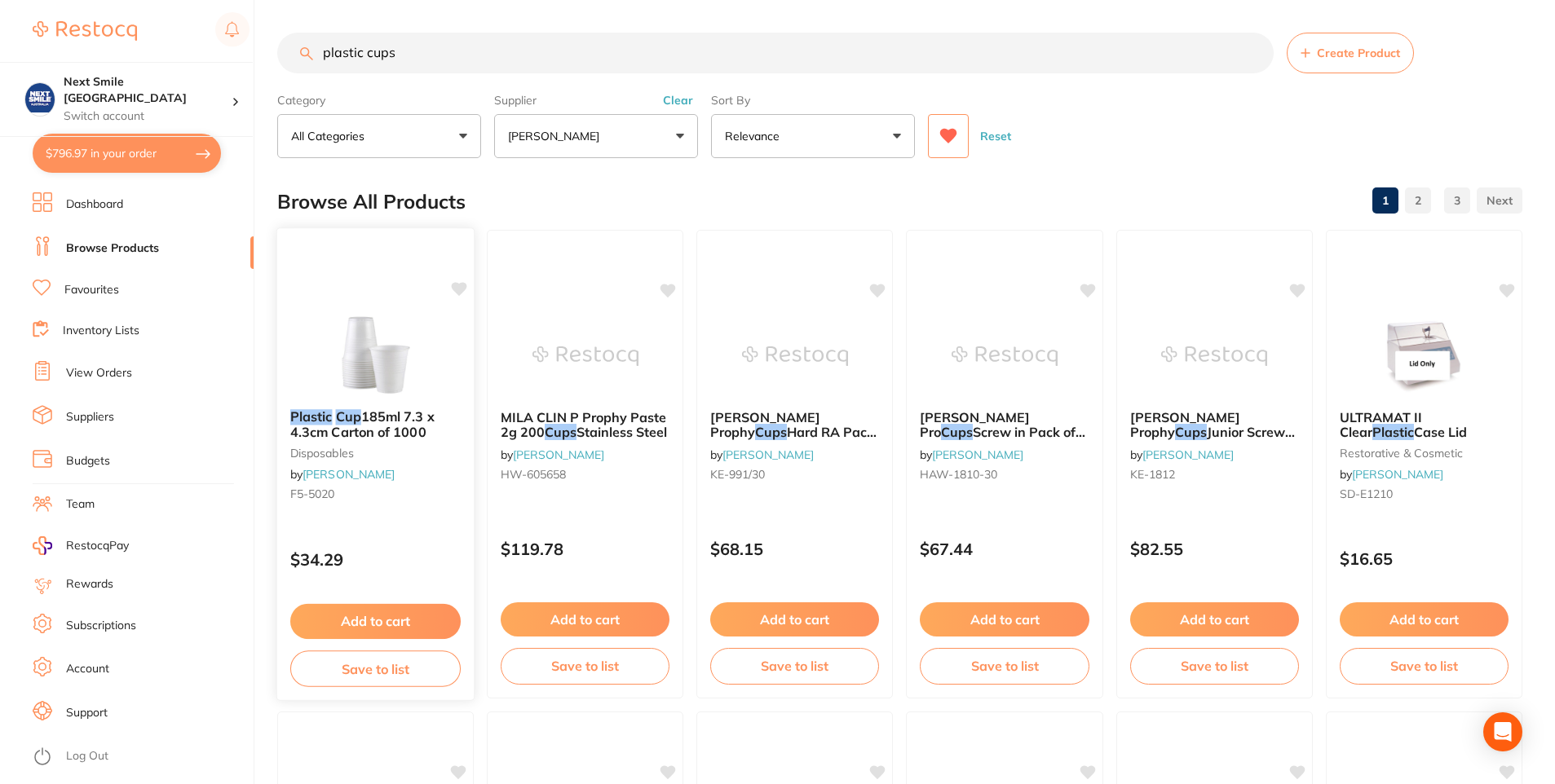
click at [394, 378] on img at bounding box center [376, 354] width 107 height 82
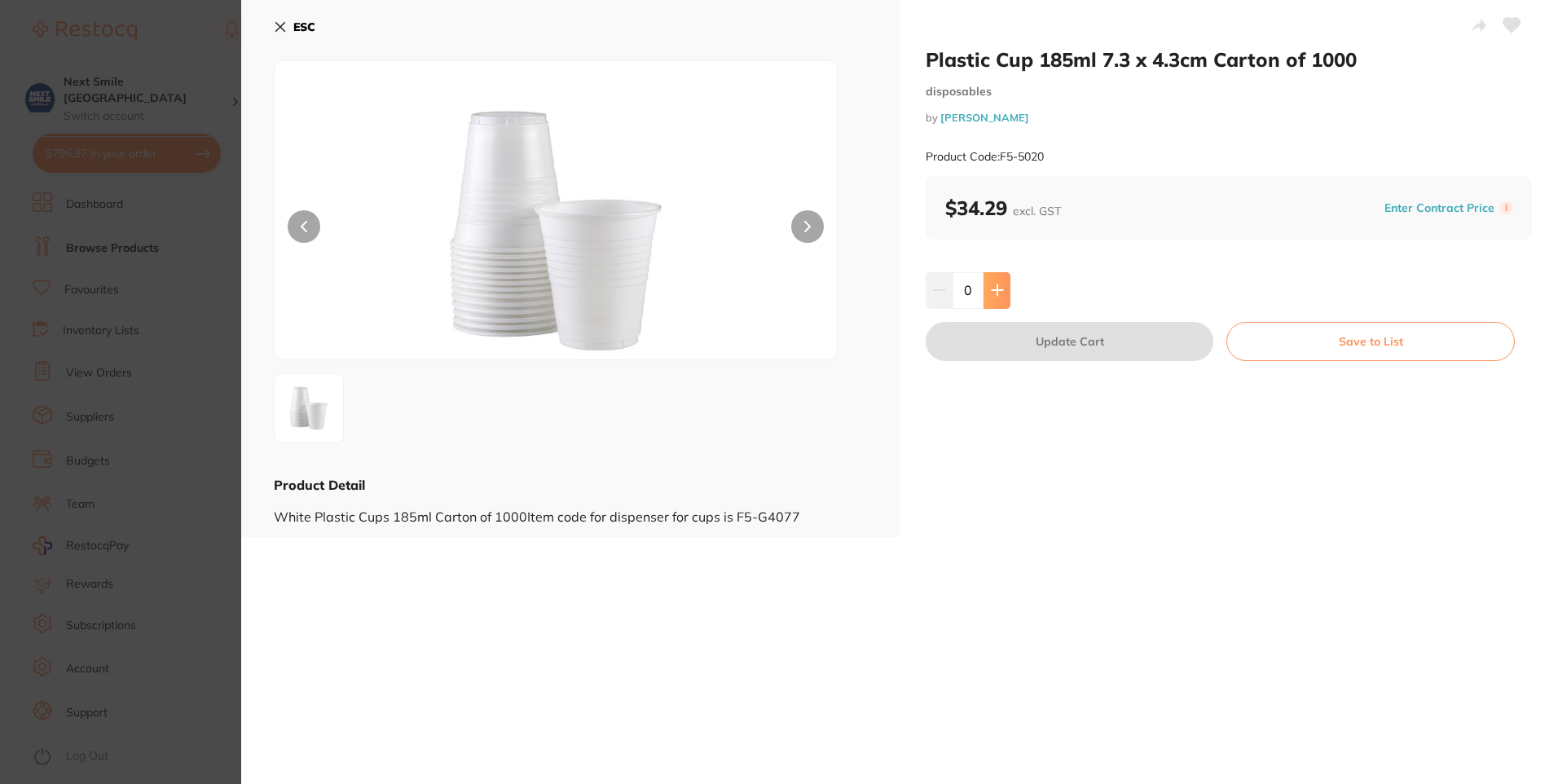
click at [1008, 296] on button at bounding box center [996, 290] width 27 height 36
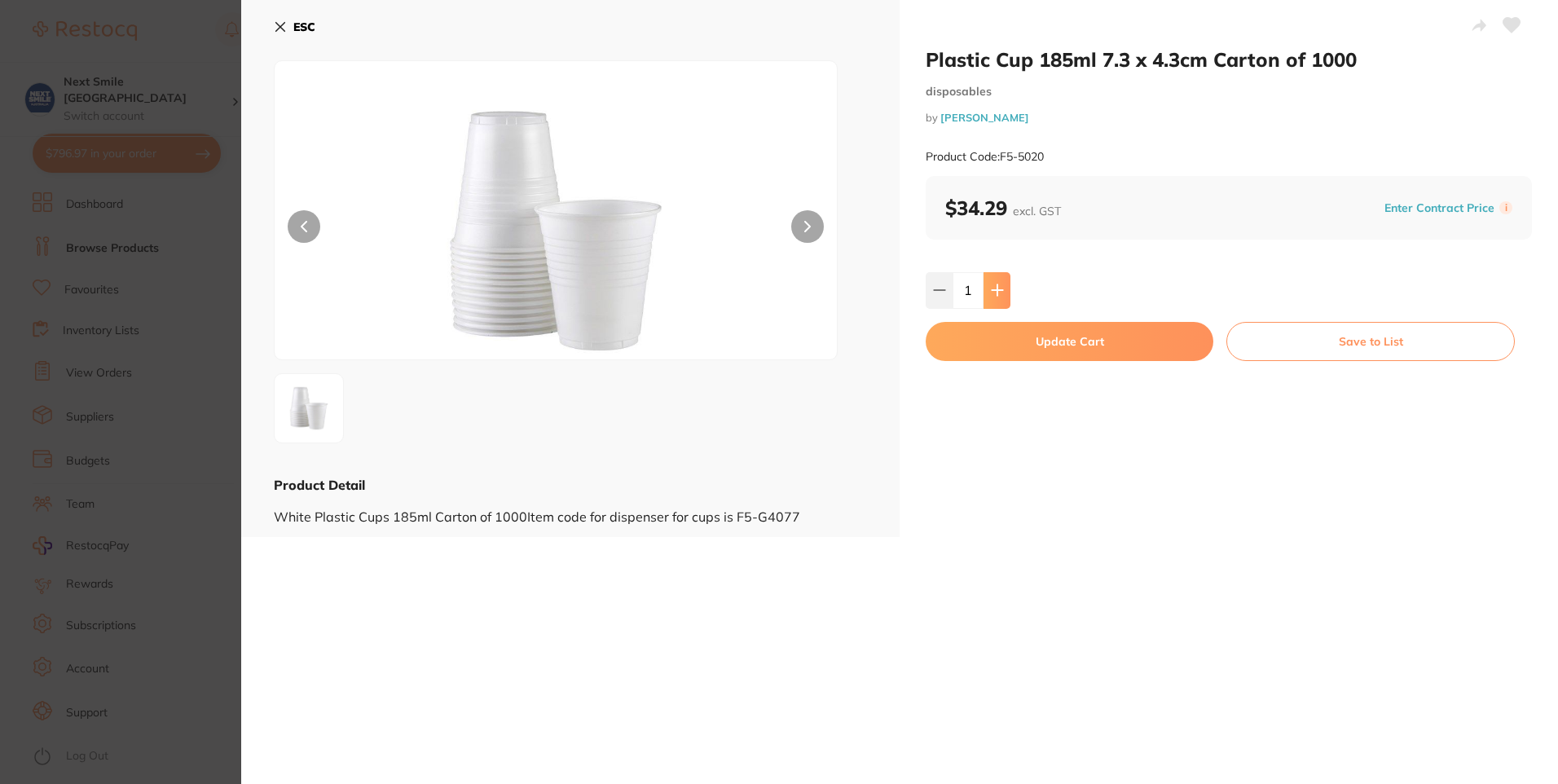
type input "1"
click at [1014, 353] on button "Update Cart" at bounding box center [1070, 341] width 288 height 39
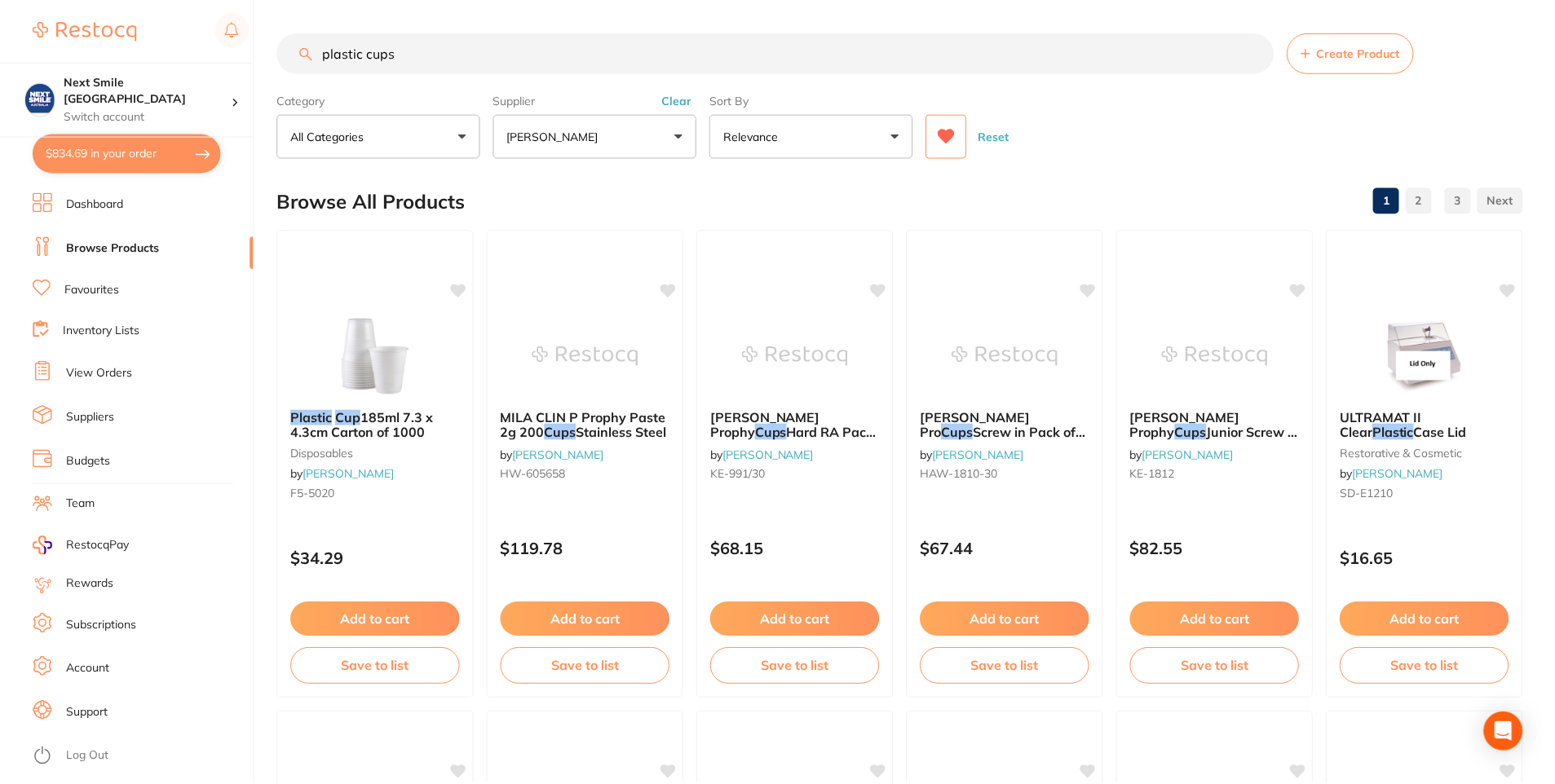
scroll to position [18, 0]
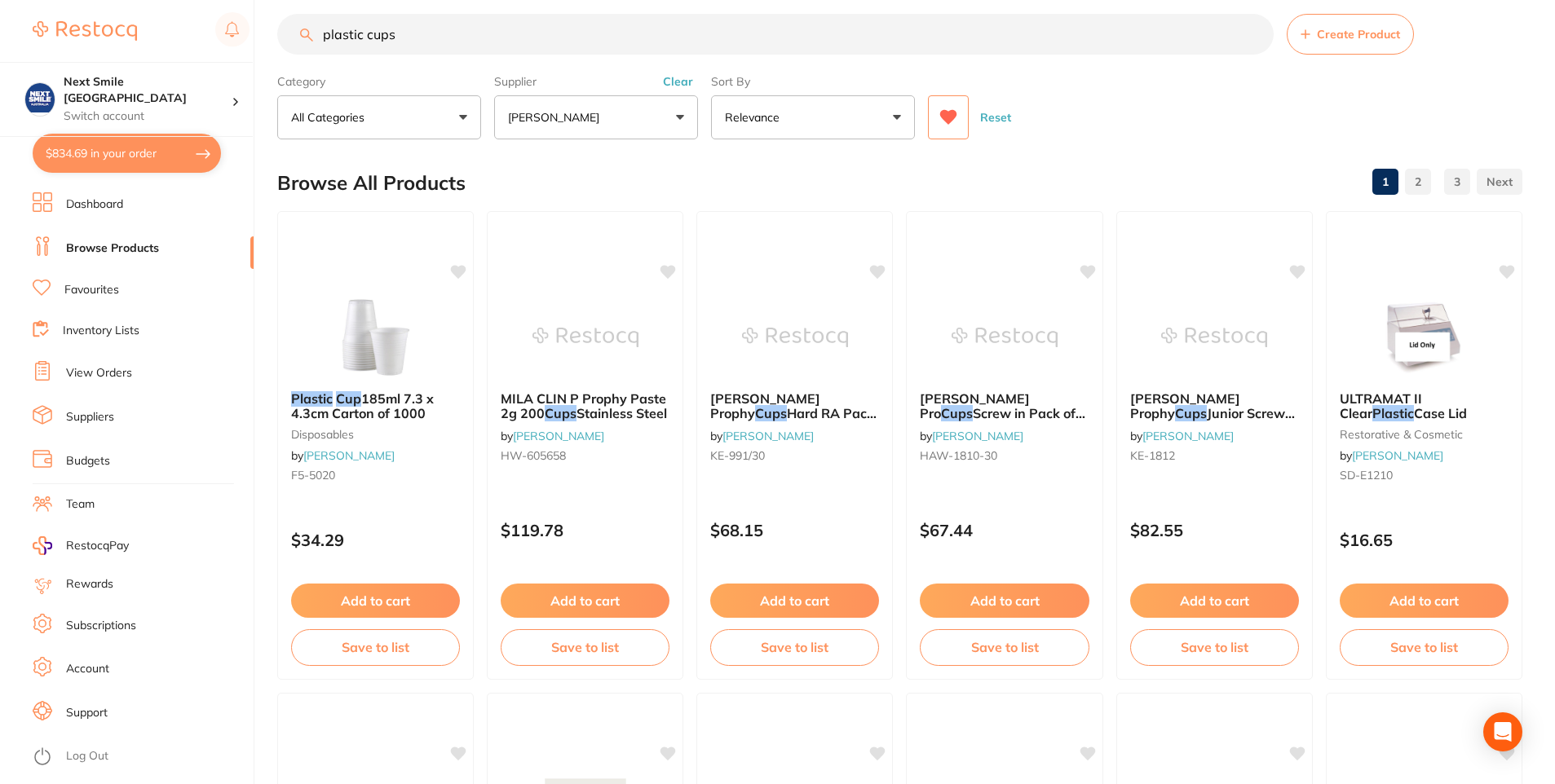
click at [138, 166] on button "$834.69 in your order" at bounding box center [126, 153] width 188 height 39
checkbox input "true"
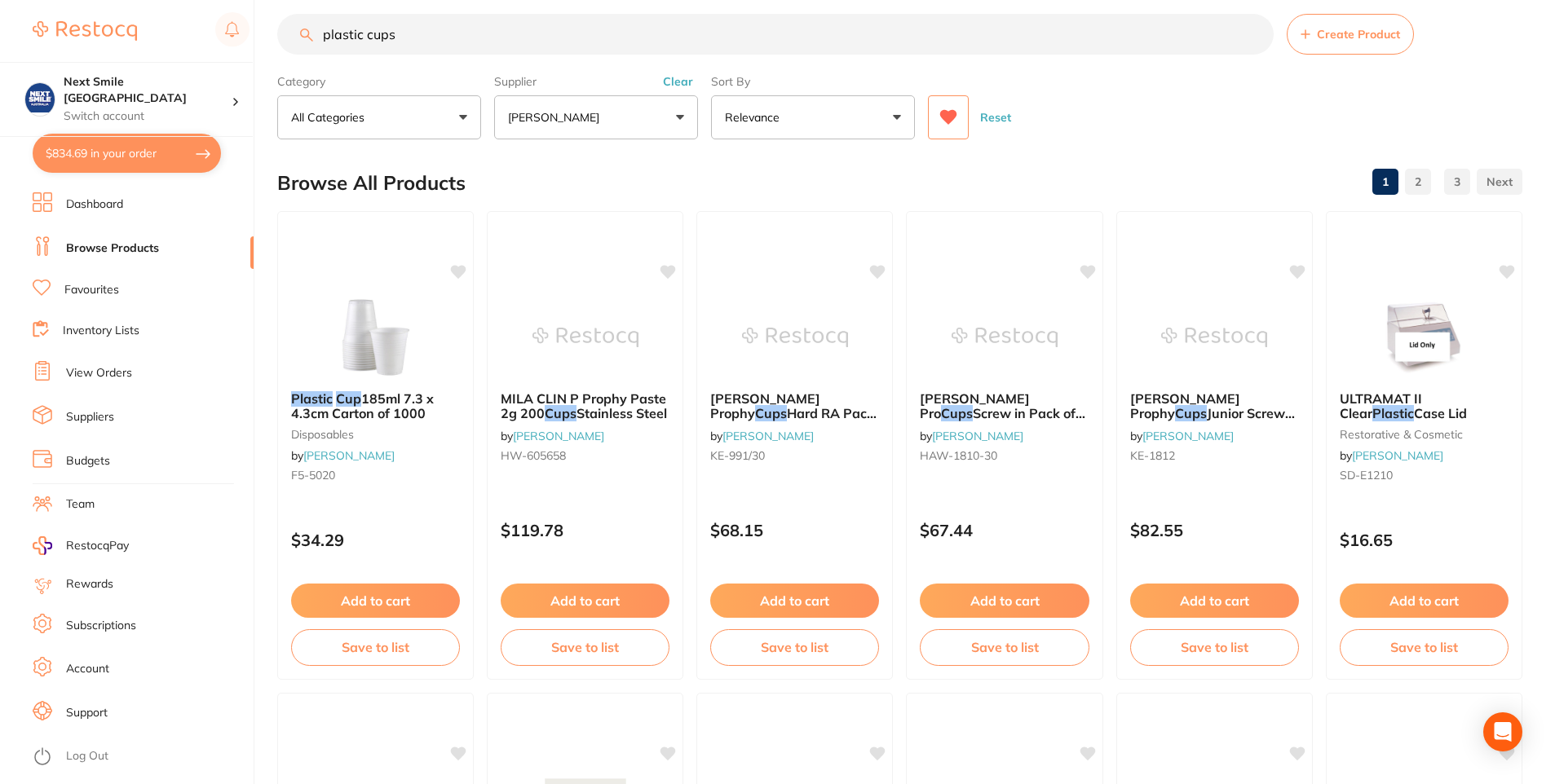
checkbox input "true"
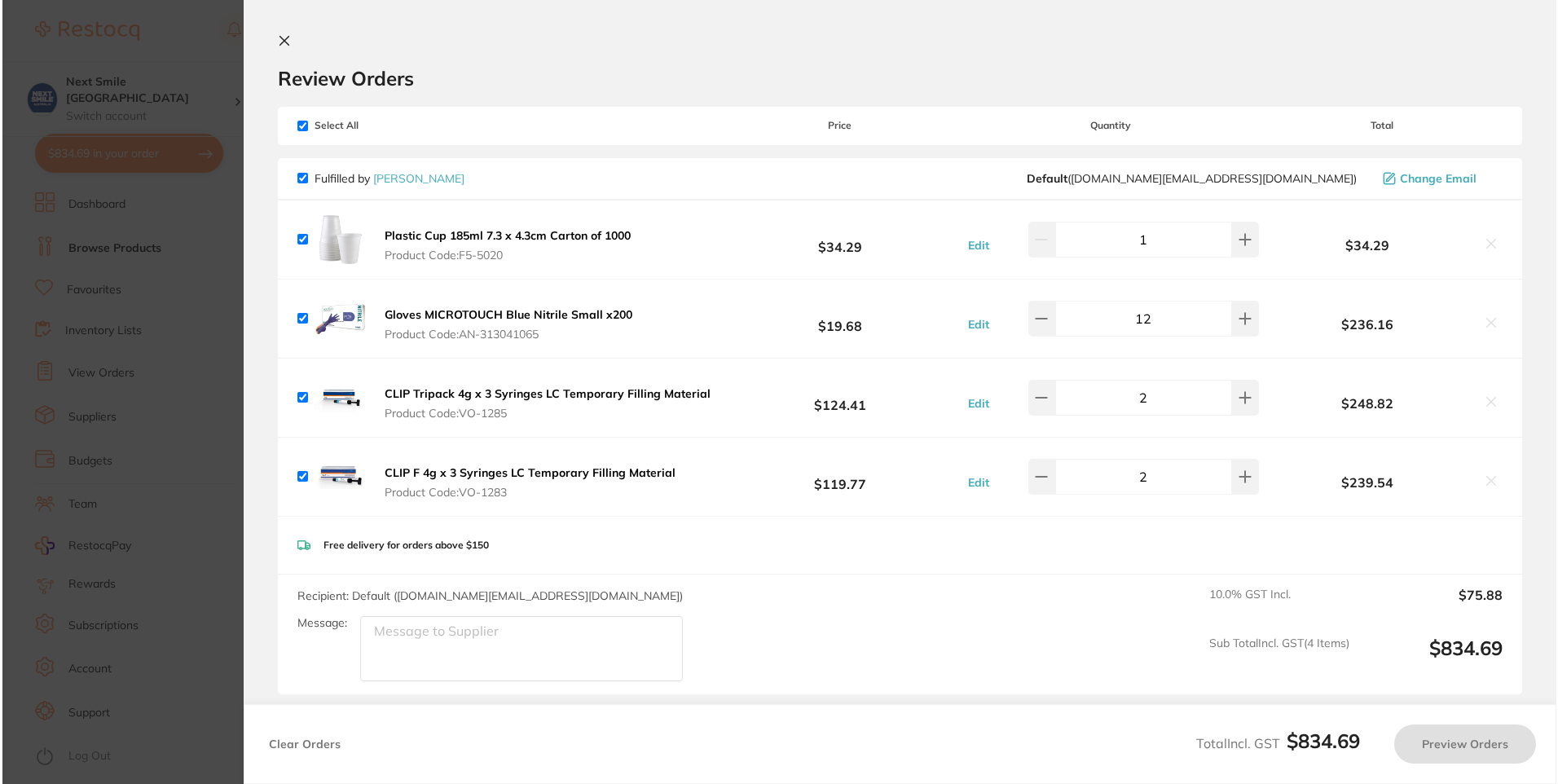
scroll to position [0, 0]
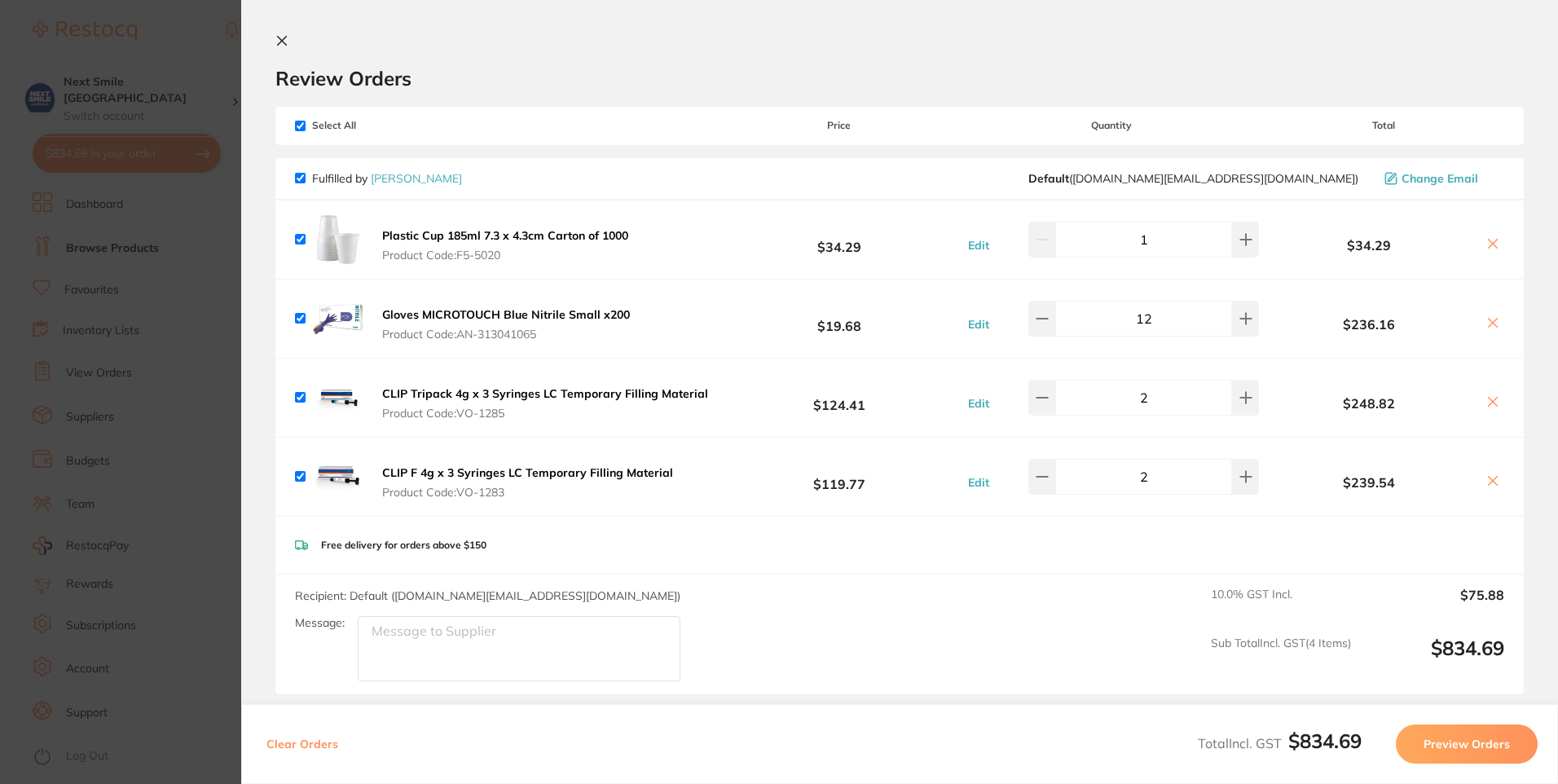
click at [1464, 743] on button "Preview Orders" at bounding box center [1467, 743] width 142 height 39
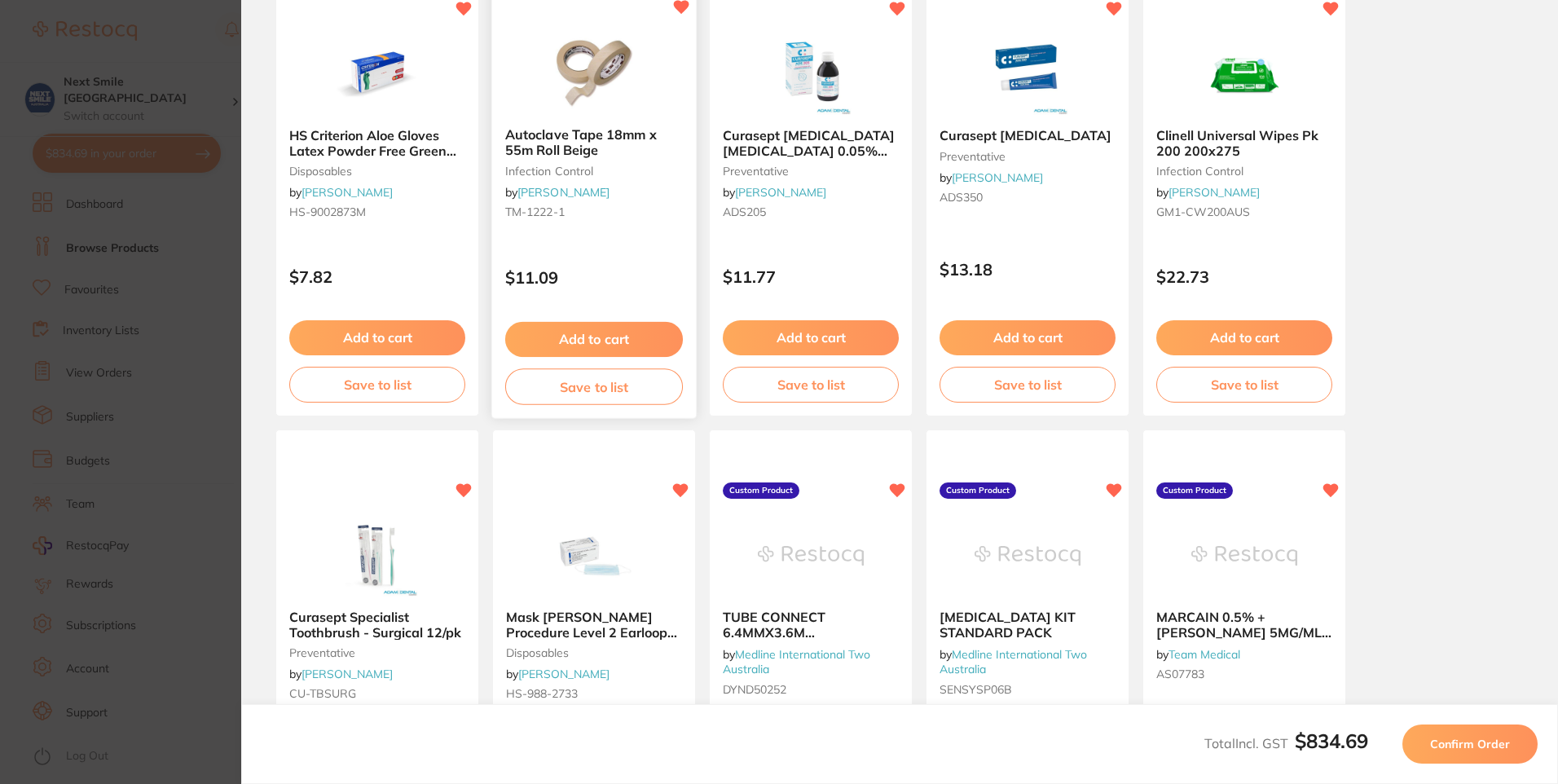
scroll to position [163, 0]
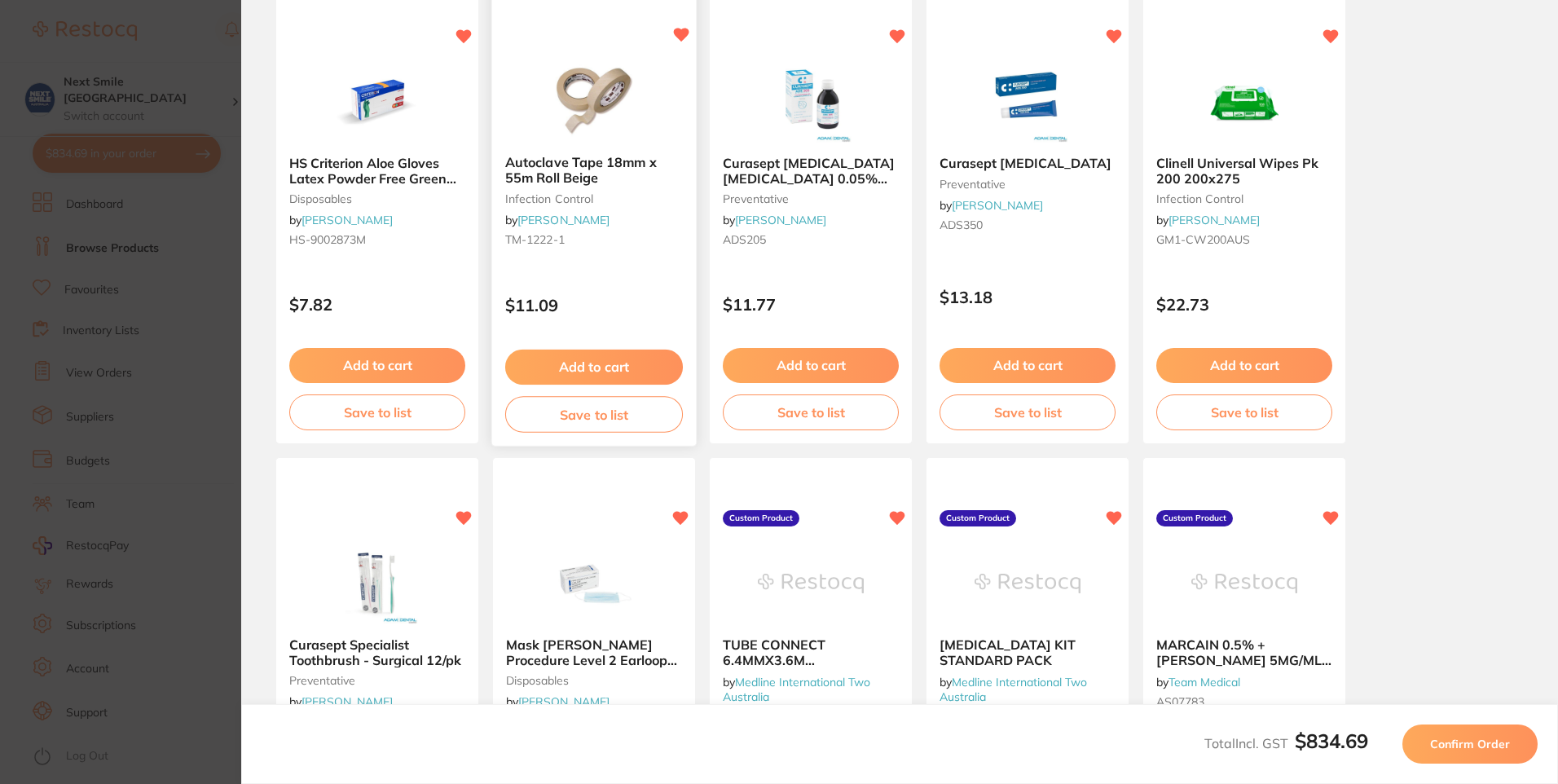
click at [619, 355] on button "Add to cart" at bounding box center [594, 367] width 178 height 35
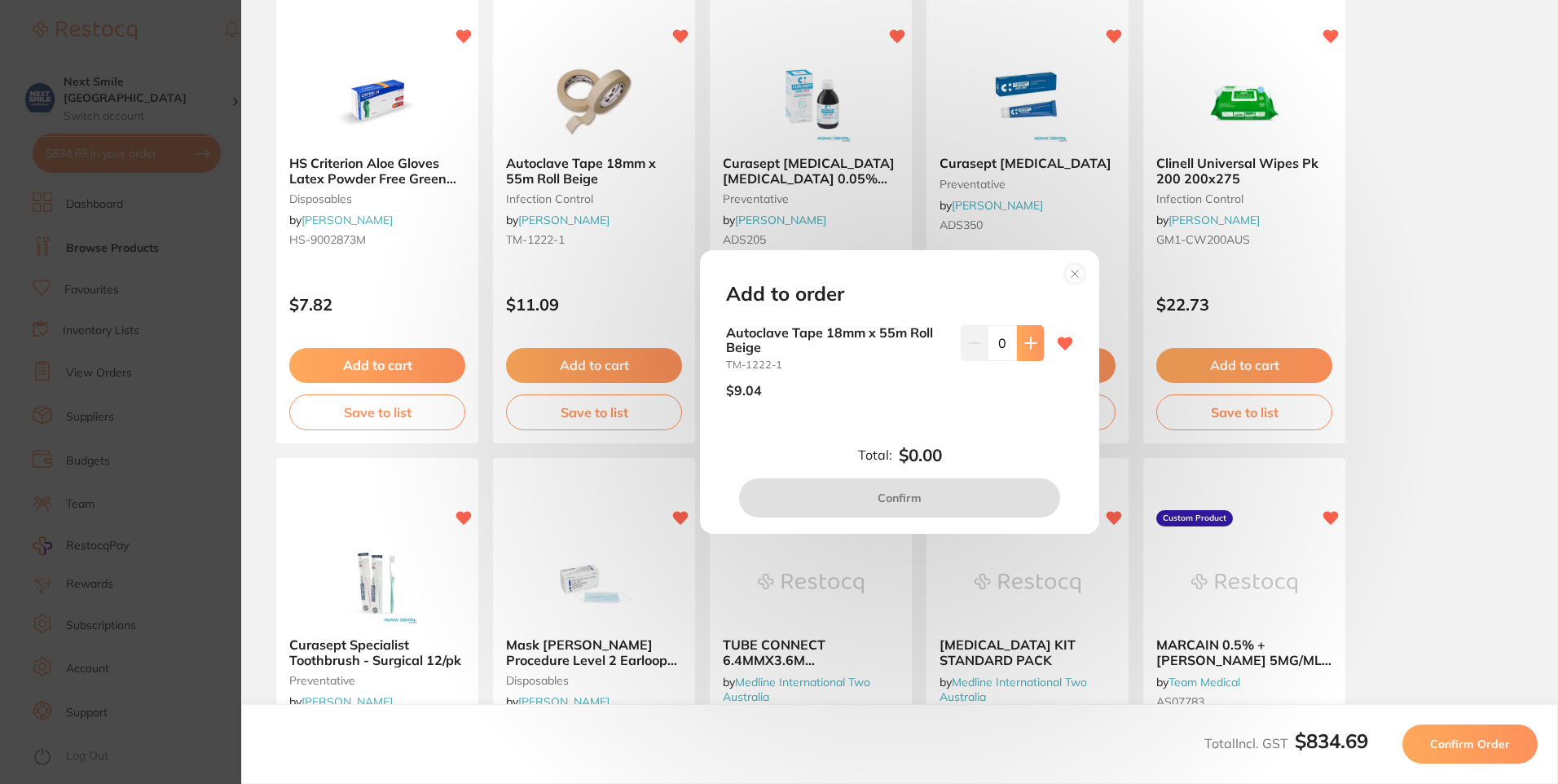
click at [1039, 358] on button at bounding box center [1029, 342] width 27 height 36
type input "2"
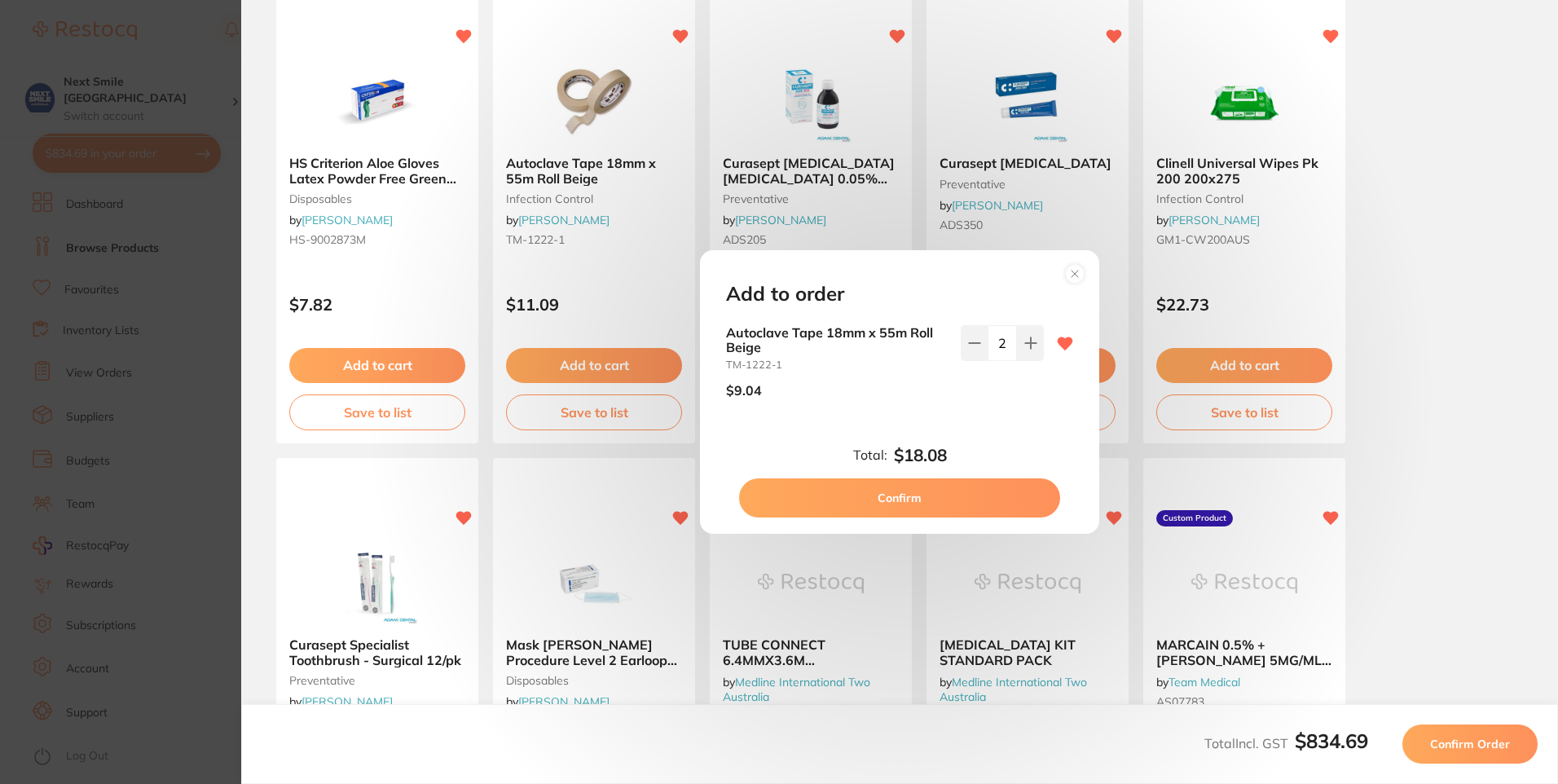
click at [1005, 499] on button "Confirm" at bounding box center [899, 498] width 321 height 39
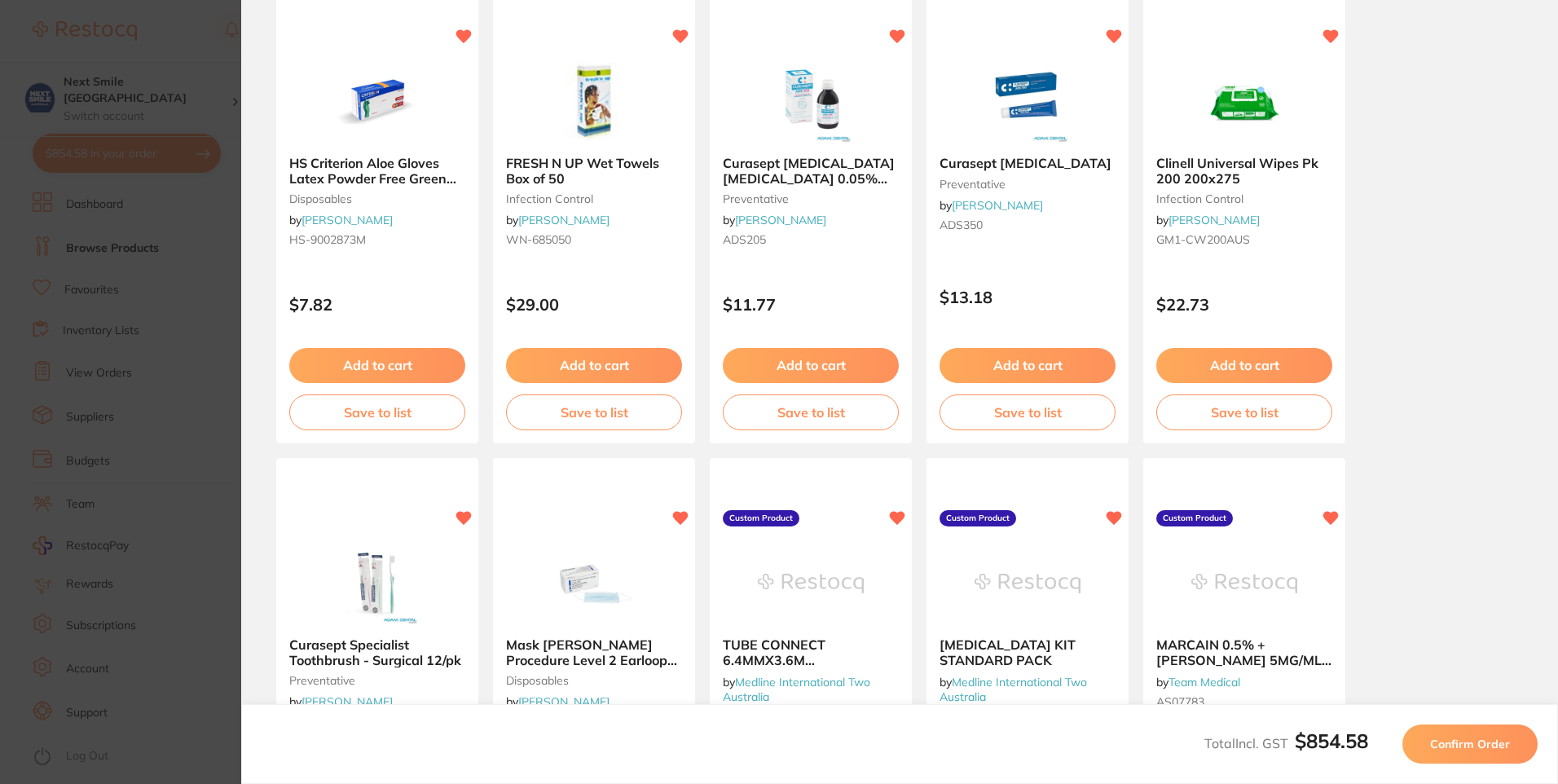
click at [1462, 731] on button "Confirm Order" at bounding box center [1469, 743] width 136 height 39
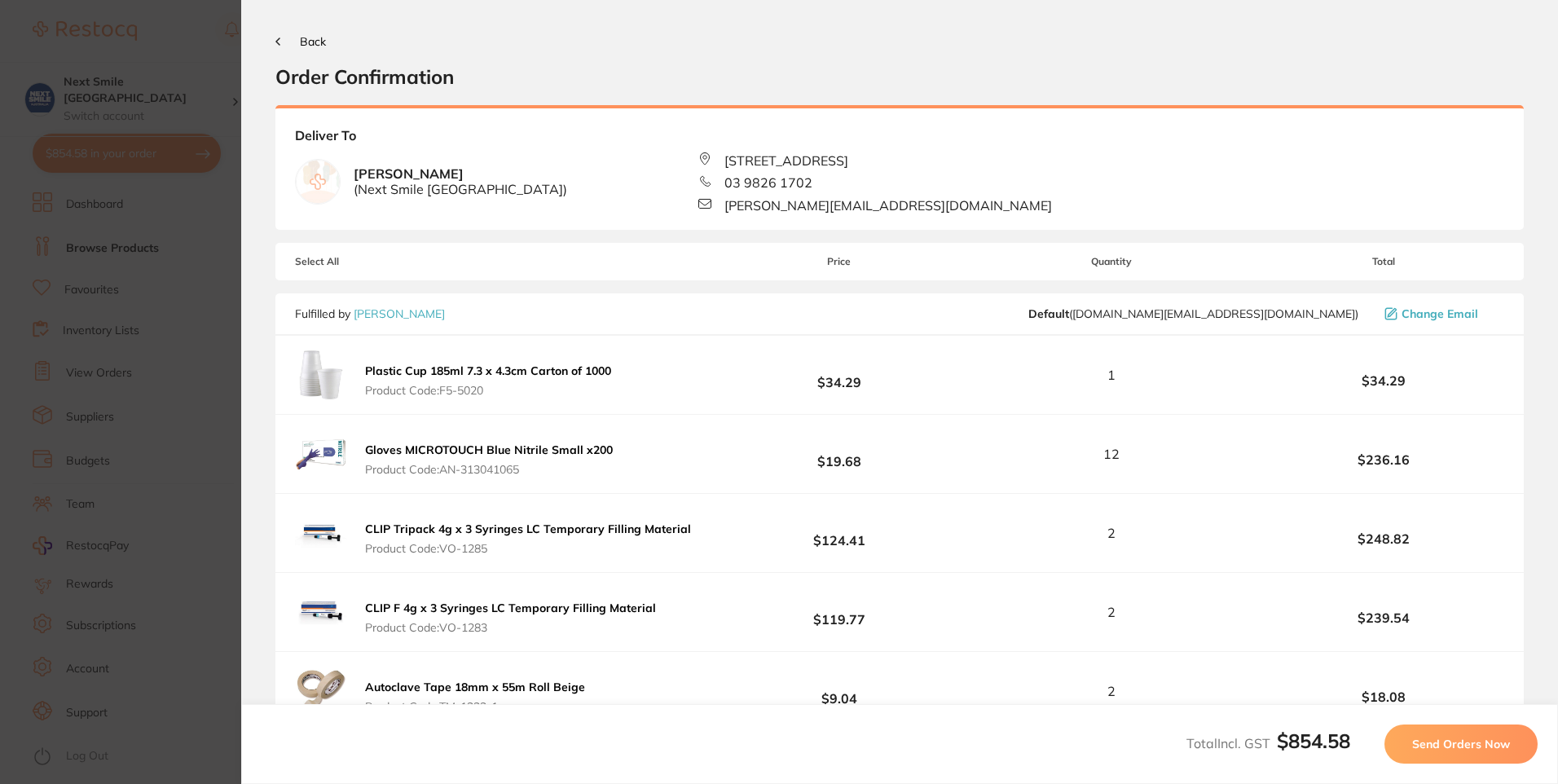
scroll to position [0, 0]
click at [1456, 754] on button "Send Orders Now" at bounding box center [1461, 743] width 153 height 39
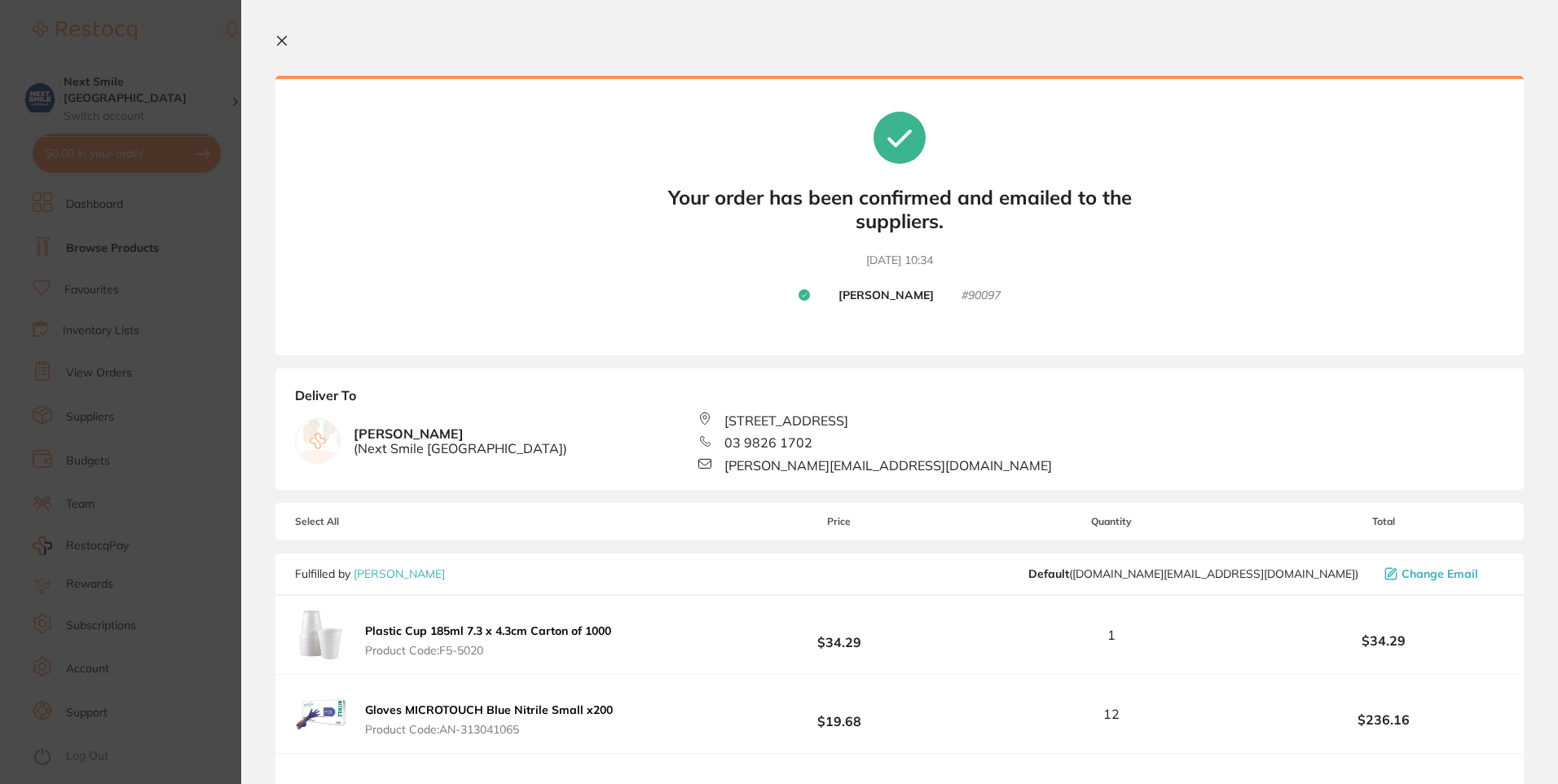
click at [285, 35] on icon at bounding box center [282, 41] width 13 height 13
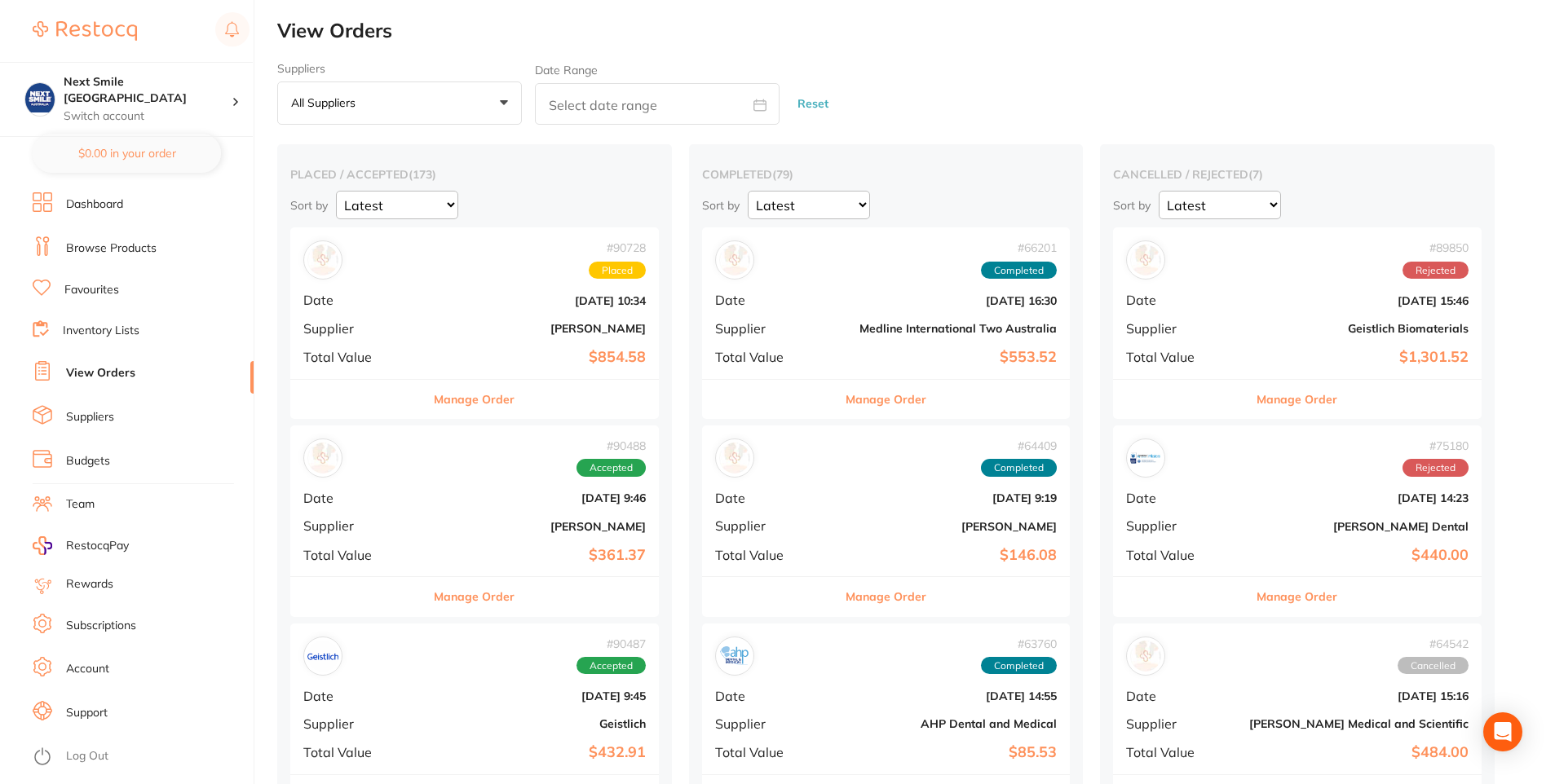
click at [122, 252] on link "Browse Products" at bounding box center [112, 249] width 90 height 17
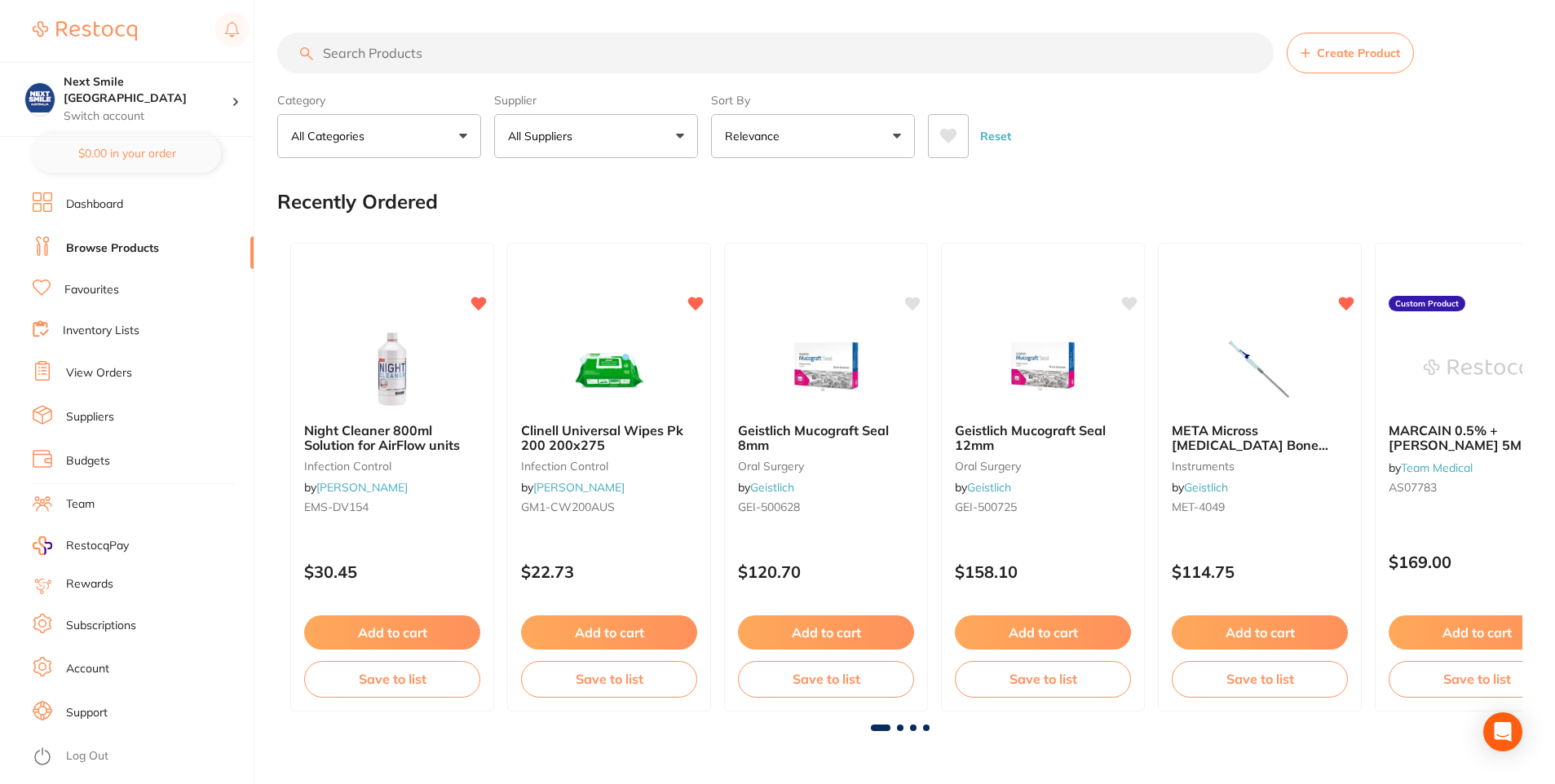
click at [621, 57] on input "search" at bounding box center [775, 53] width 997 height 41
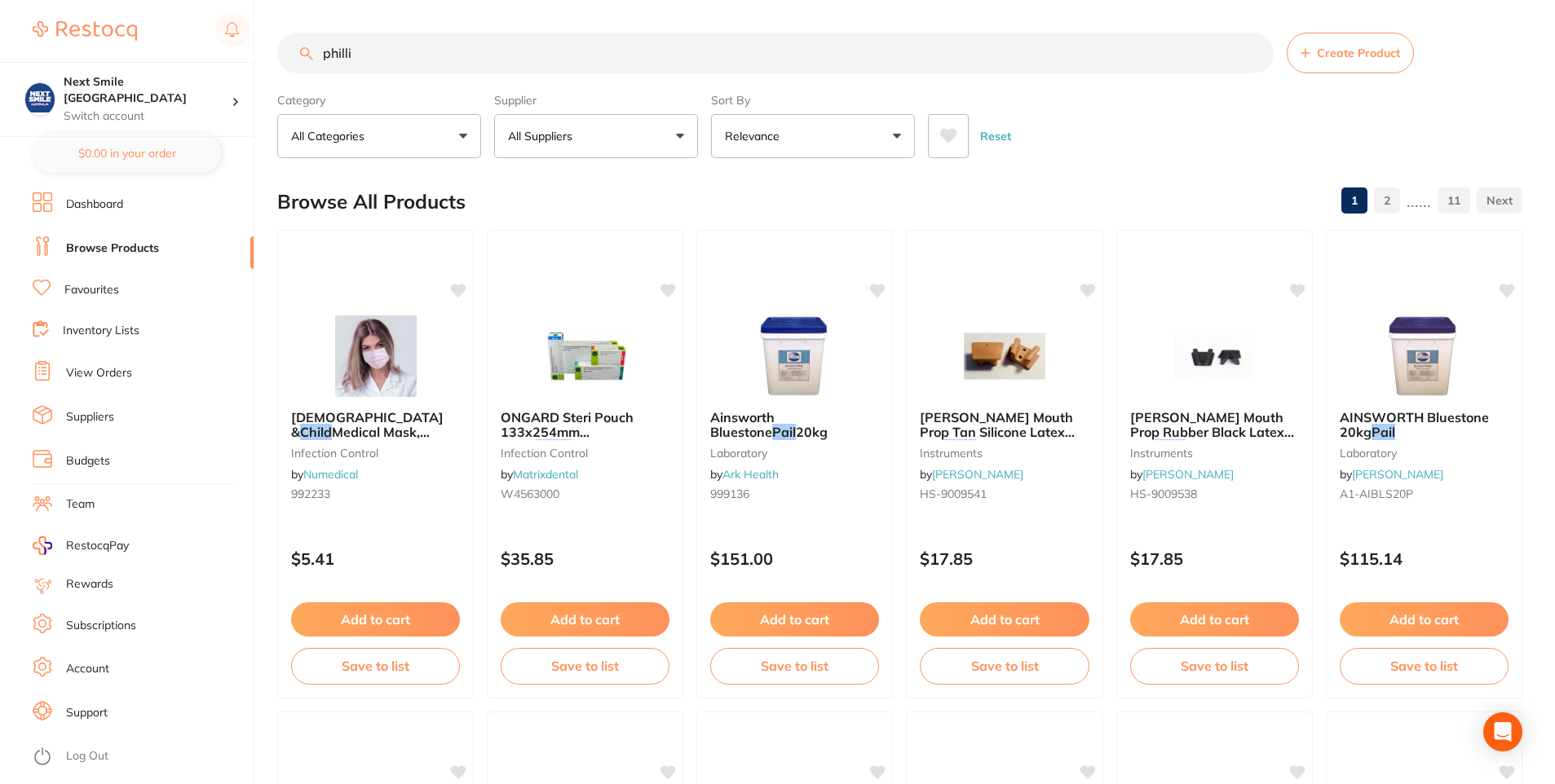
type input "[PERSON_NAME]"
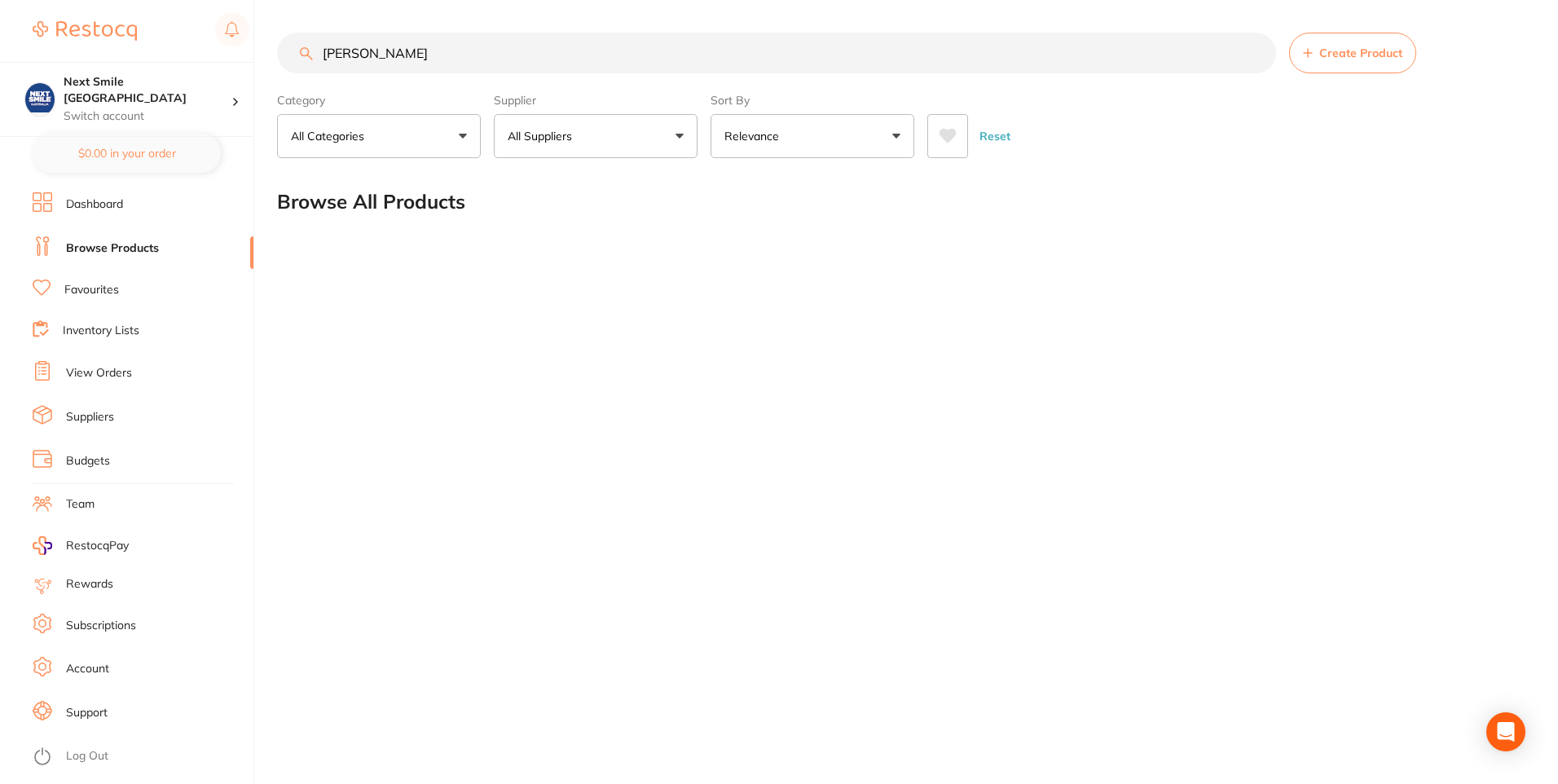
scroll to position [1, 0]
drag, startPoint x: 550, startPoint y: 66, endPoint x: -4, endPoint y: 66, distance: 554.0
click at [0, 66] on html "$0.00 Next Smile Melbourne Switch account Next Smile [GEOGRAPHIC_DATA] $0.00 in…" at bounding box center [779, 392] width 1558 height 784
click at [681, 139] on button "All Suppliers" at bounding box center [595, 137] width 204 height 44
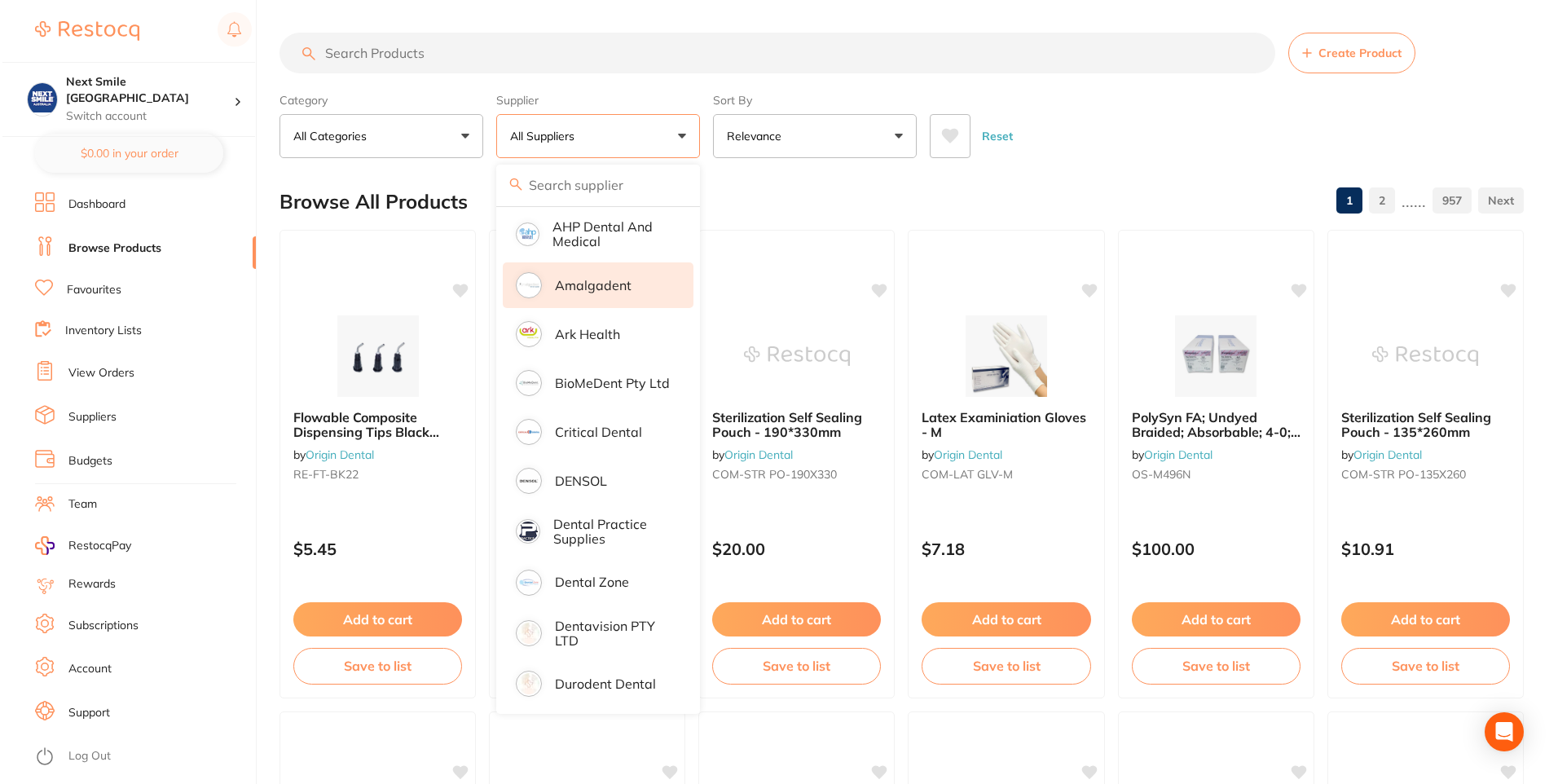
scroll to position [326, 0]
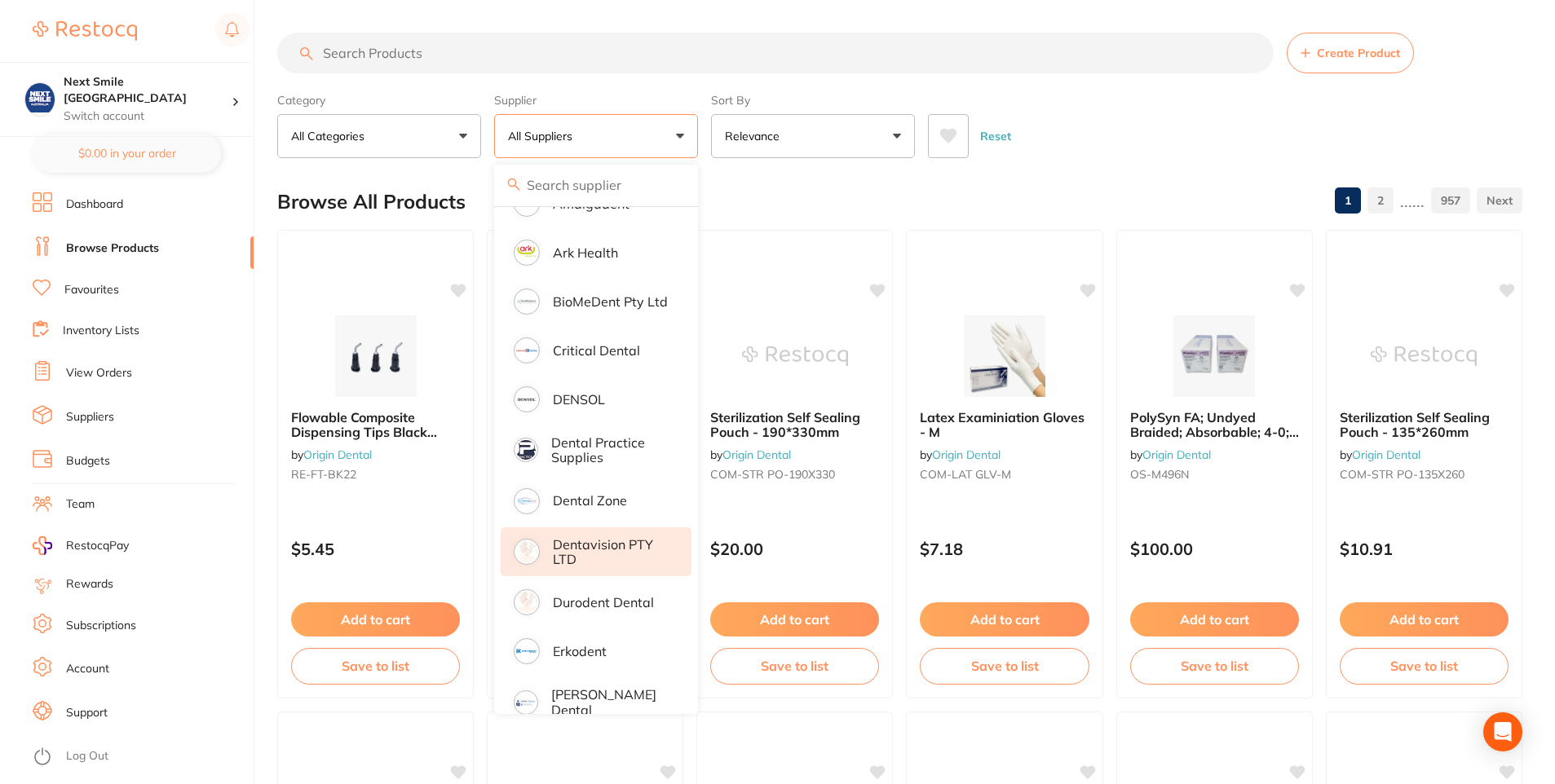
click at [633, 550] on p "Dentavision PTY LTD" at bounding box center [610, 552] width 115 height 30
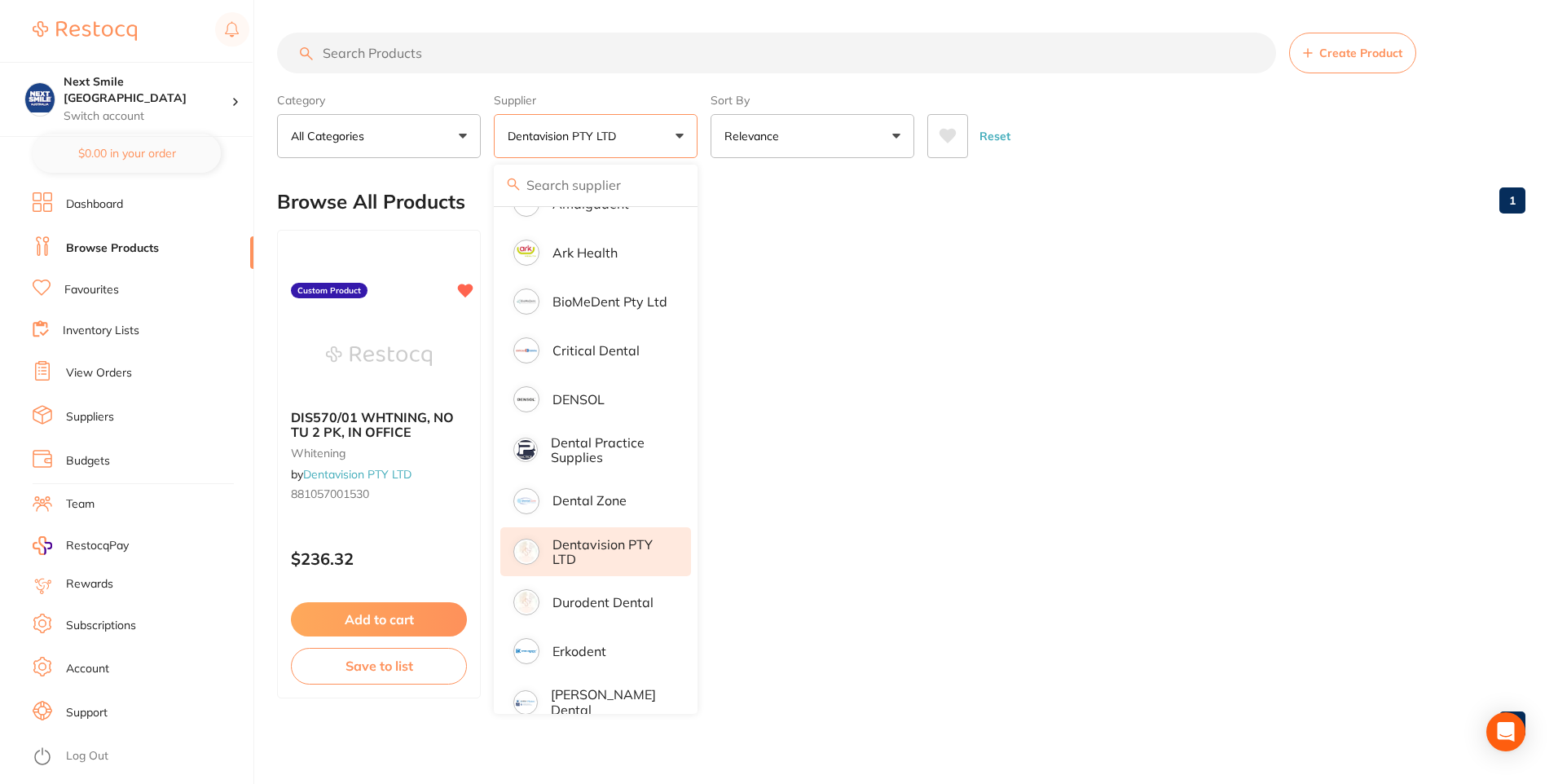
click at [1144, 544] on ul "DIS570/01 WHTNING, NO TU 2 PK, IN OFFICE [MEDICAL_DATA] by Dentavision PTY LTD …" at bounding box center [900, 464] width 1248 height 469
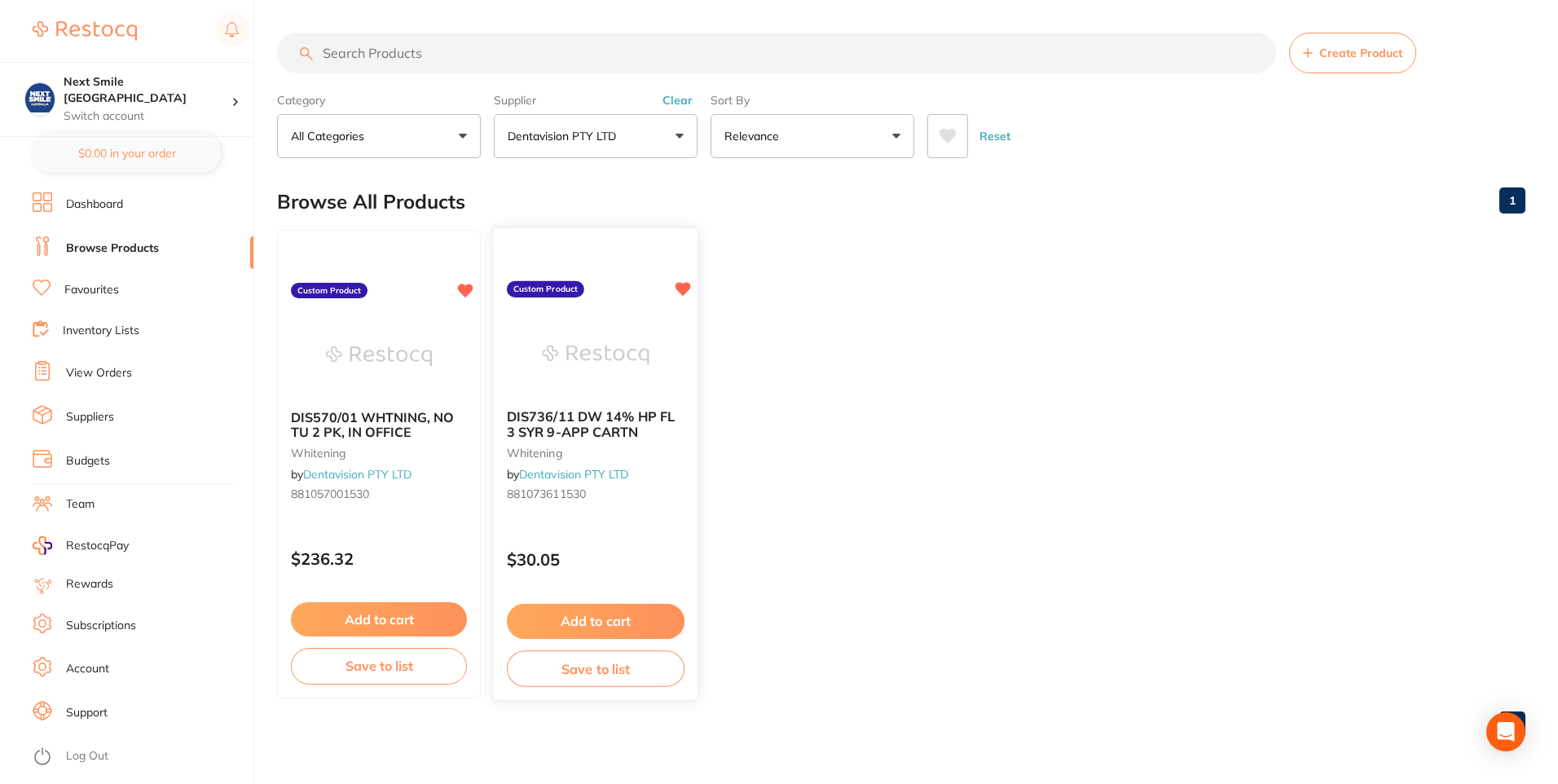
click at [620, 351] on img at bounding box center [595, 354] width 107 height 82
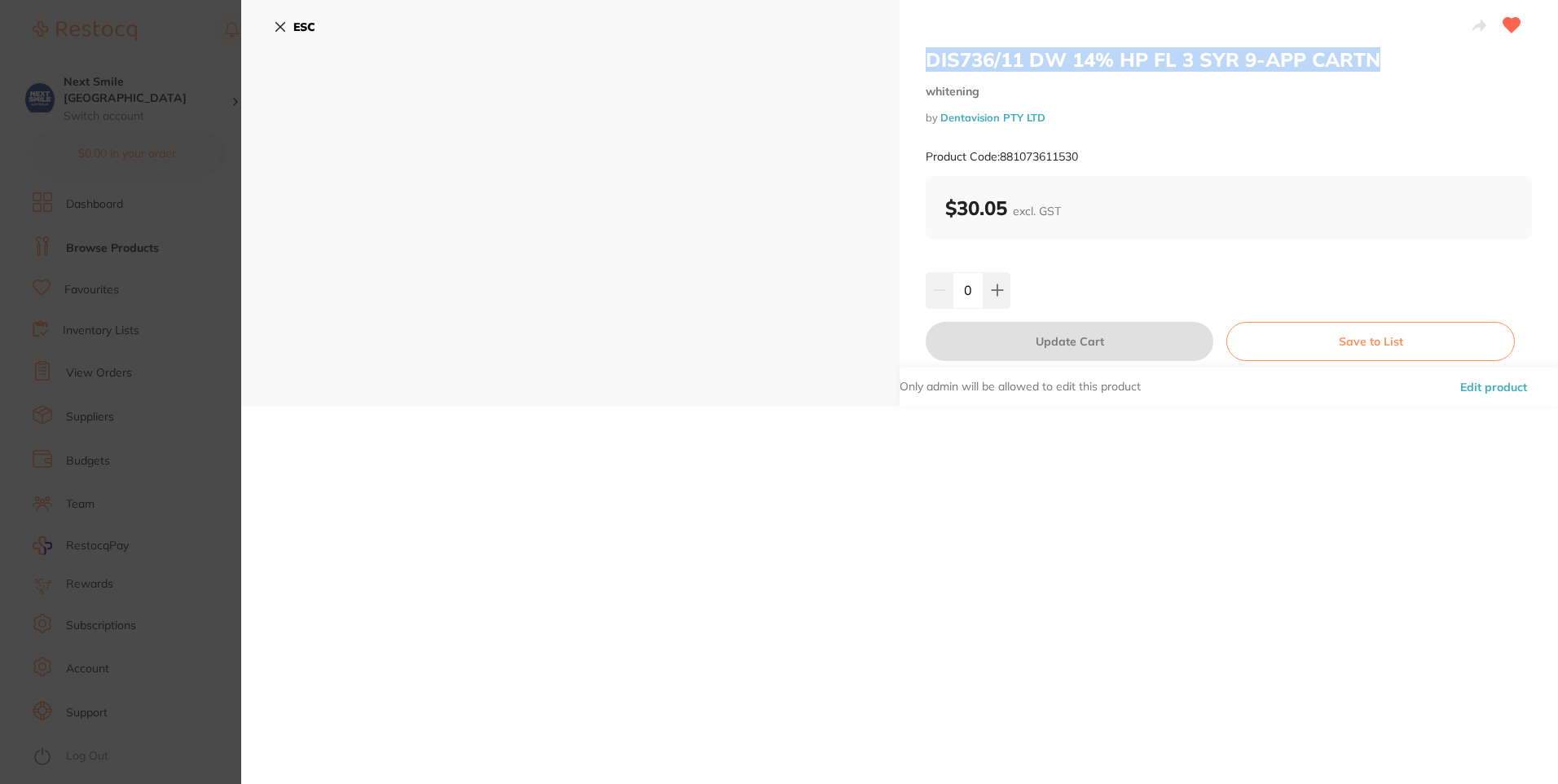
drag, startPoint x: 1392, startPoint y: 62, endPoint x: 892, endPoint y: 59, distance: 500.0
click at [892, 59] on div "DIS736/11 DW 14% HP FL 3 SYR 9-APP CARTN [MEDICAL_DATA] by Dentavision PTY LTD …" at bounding box center [899, 203] width 1317 height 407
copy div "DIS736/11 DW 14% HP FL 3 SYR 9-APP CARTN"
